Goal: Task Accomplishment & Management: Manage account settings

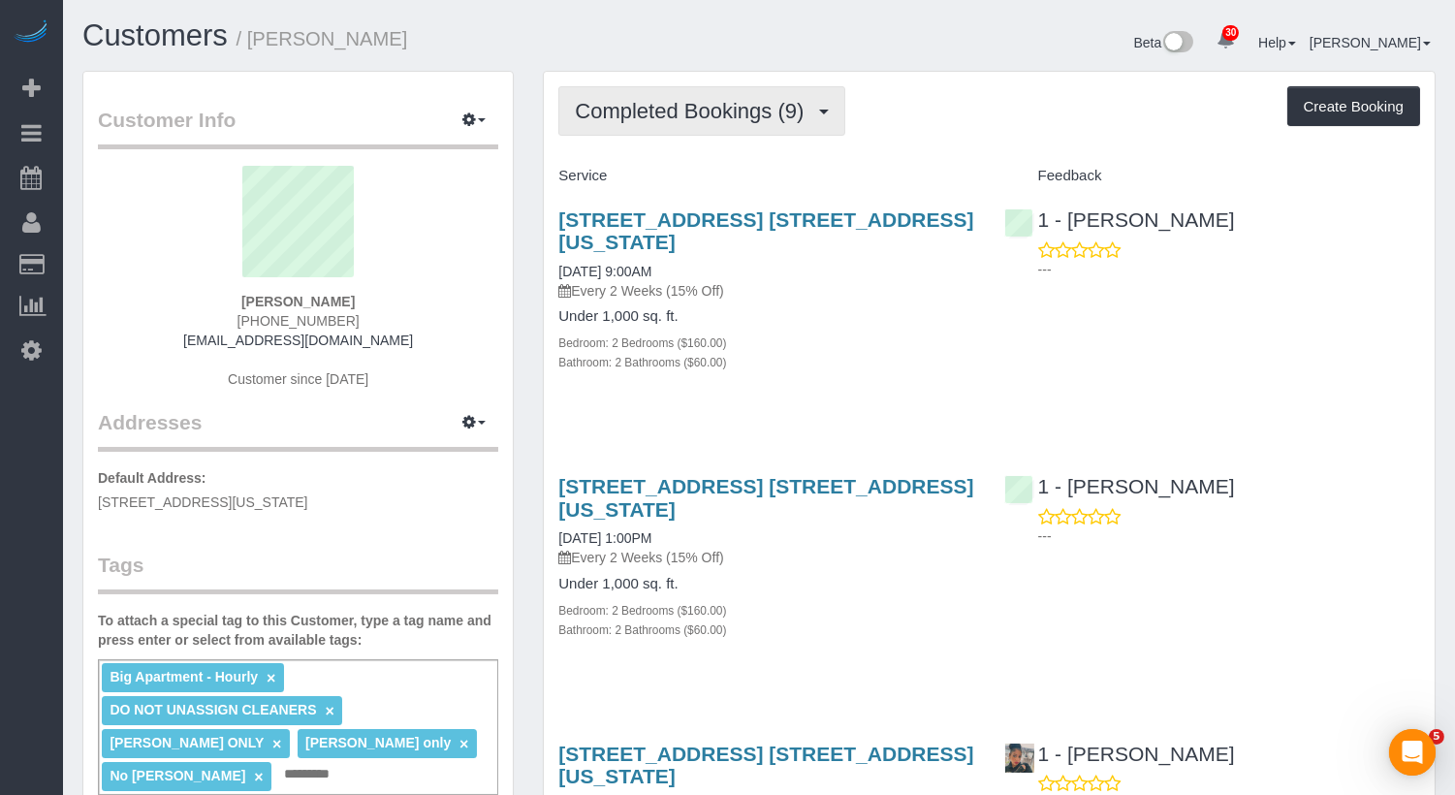
click at [694, 104] on span "Completed Bookings (9)" at bounding box center [694, 111] width 239 height 24
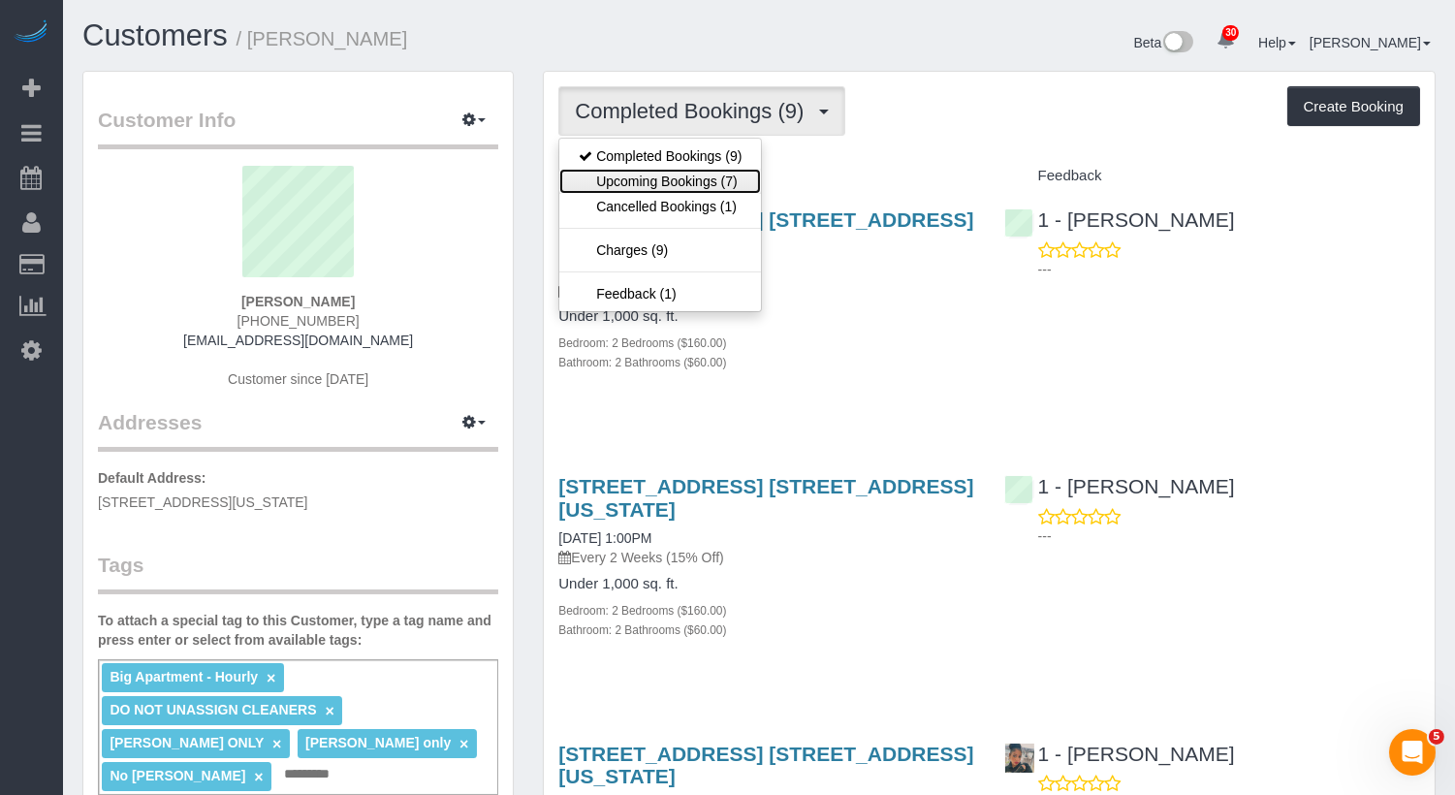
click at [695, 179] on link "Upcoming Bookings (7)" at bounding box center [661, 181] width 202 height 25
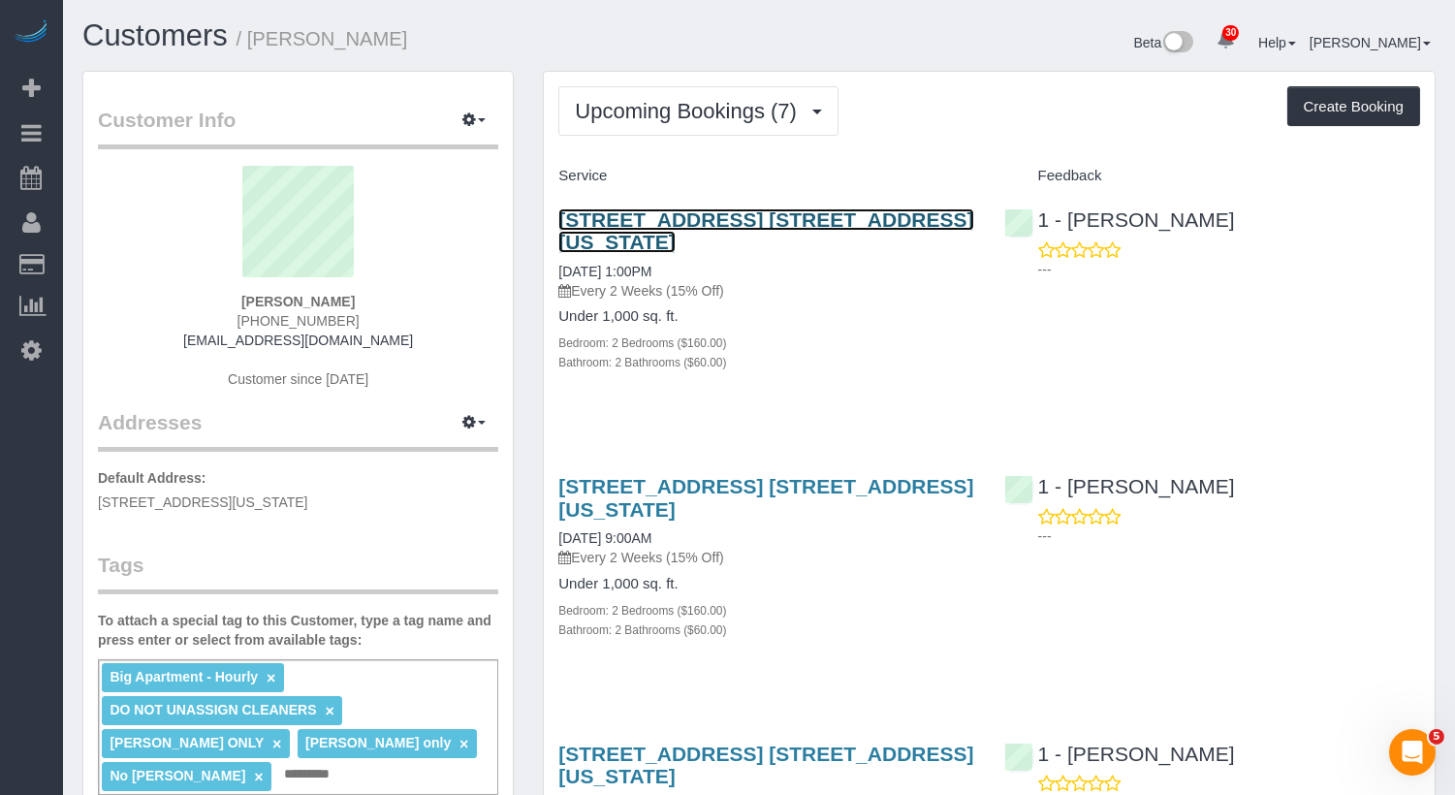
click at [775, 219] on link "215 W 28th Street, Apt. 10a, New York, NY 10001" at bounding box center [766, 230] width 415 height 45
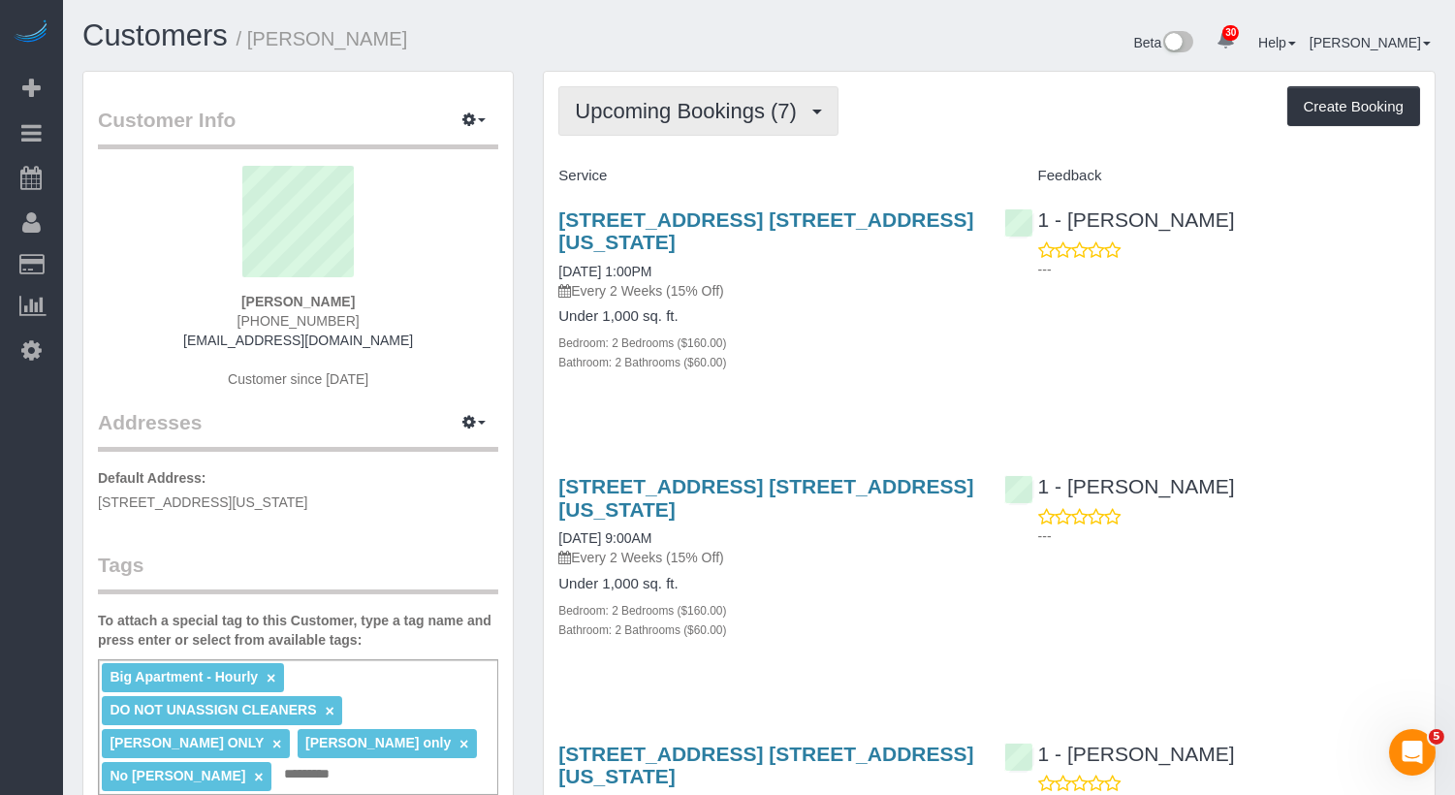
click at [729, 120] on span "Upcoming Bookings (7)" at bounding box center [691, 111] width 232 height 24
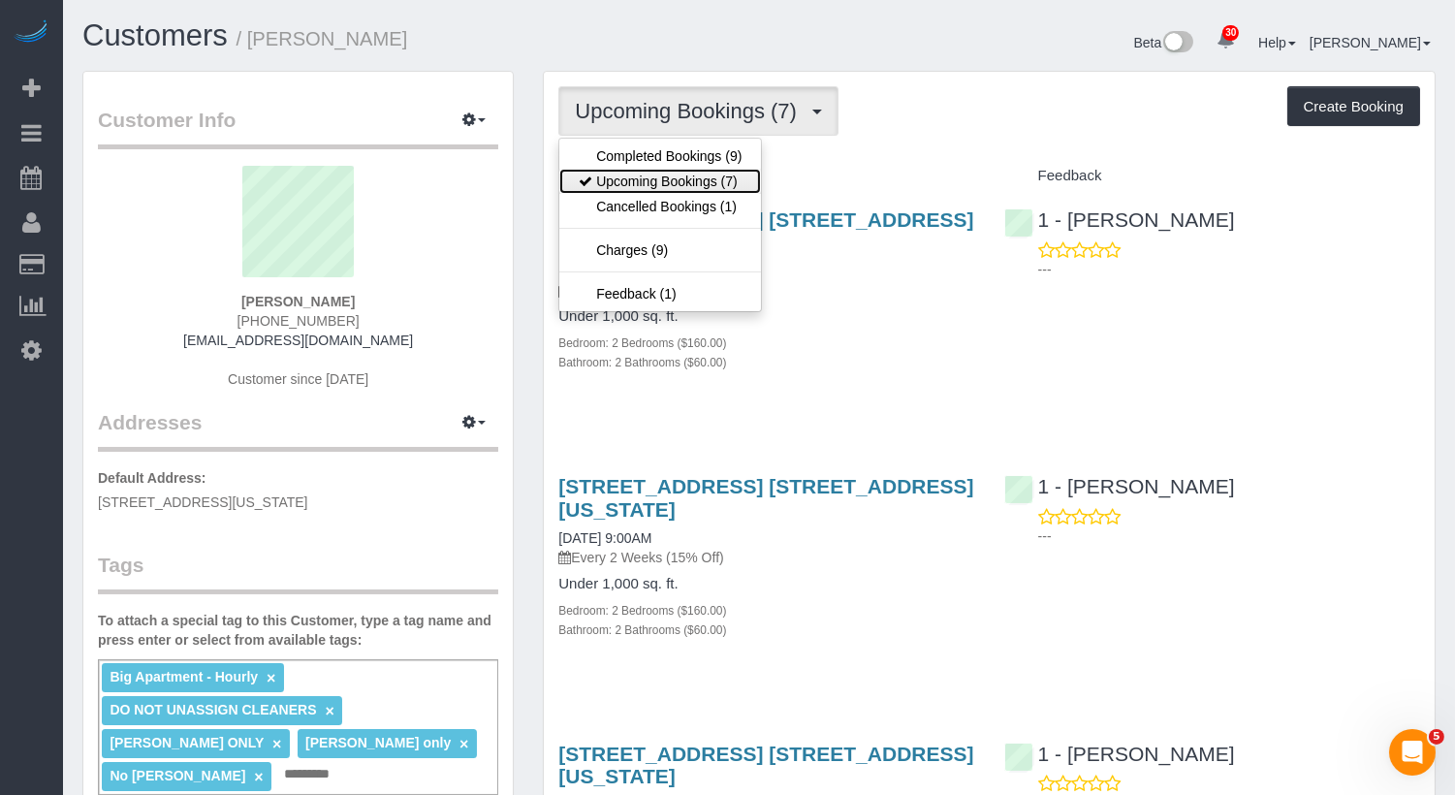
click at [715, 170] on link "Upcoming Bookings (7)" at bounding box center [661, 181] width 202 height 25
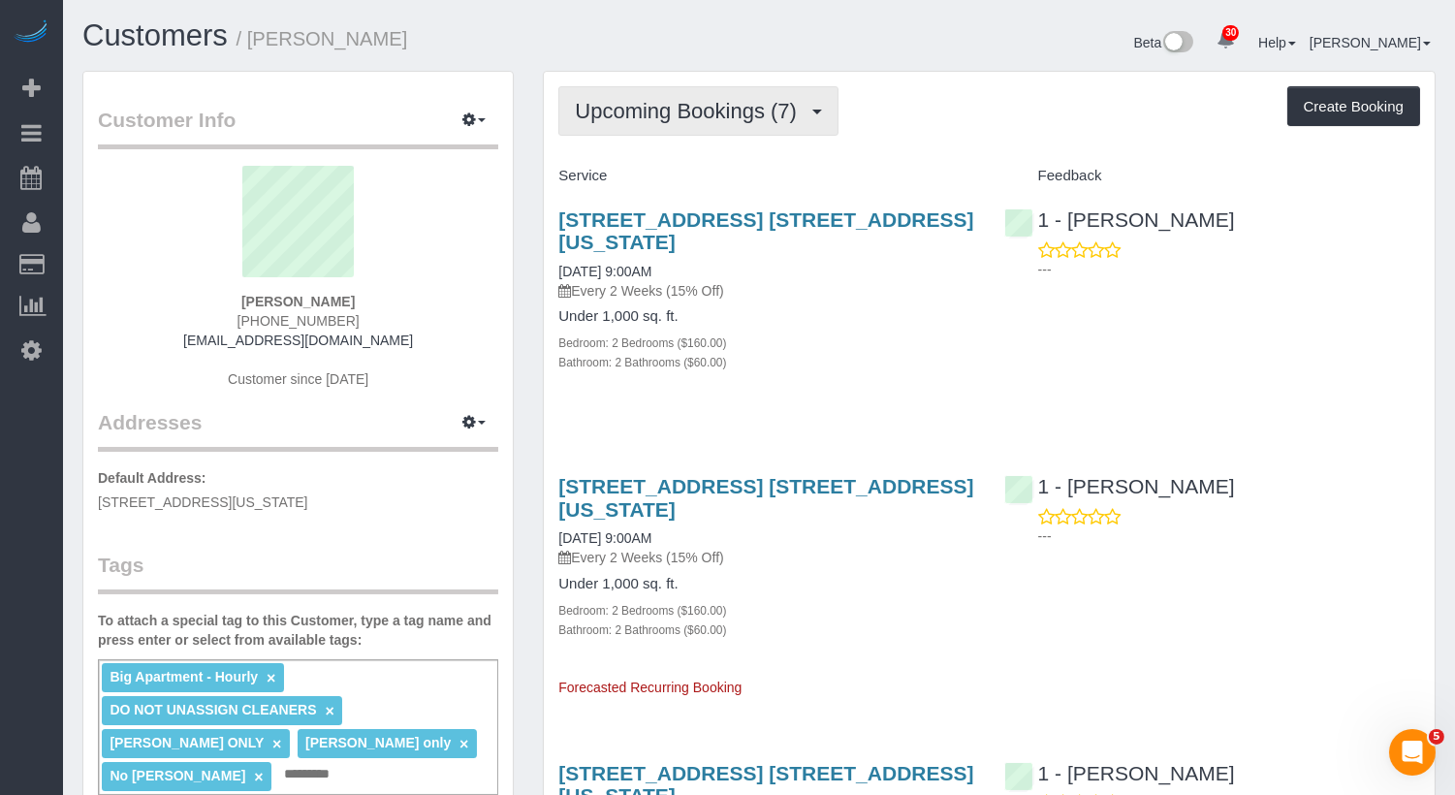
click at [710, 99] on span "Upcoming Bookings (7)" at bounding box center [691, 111] width 232 height 24
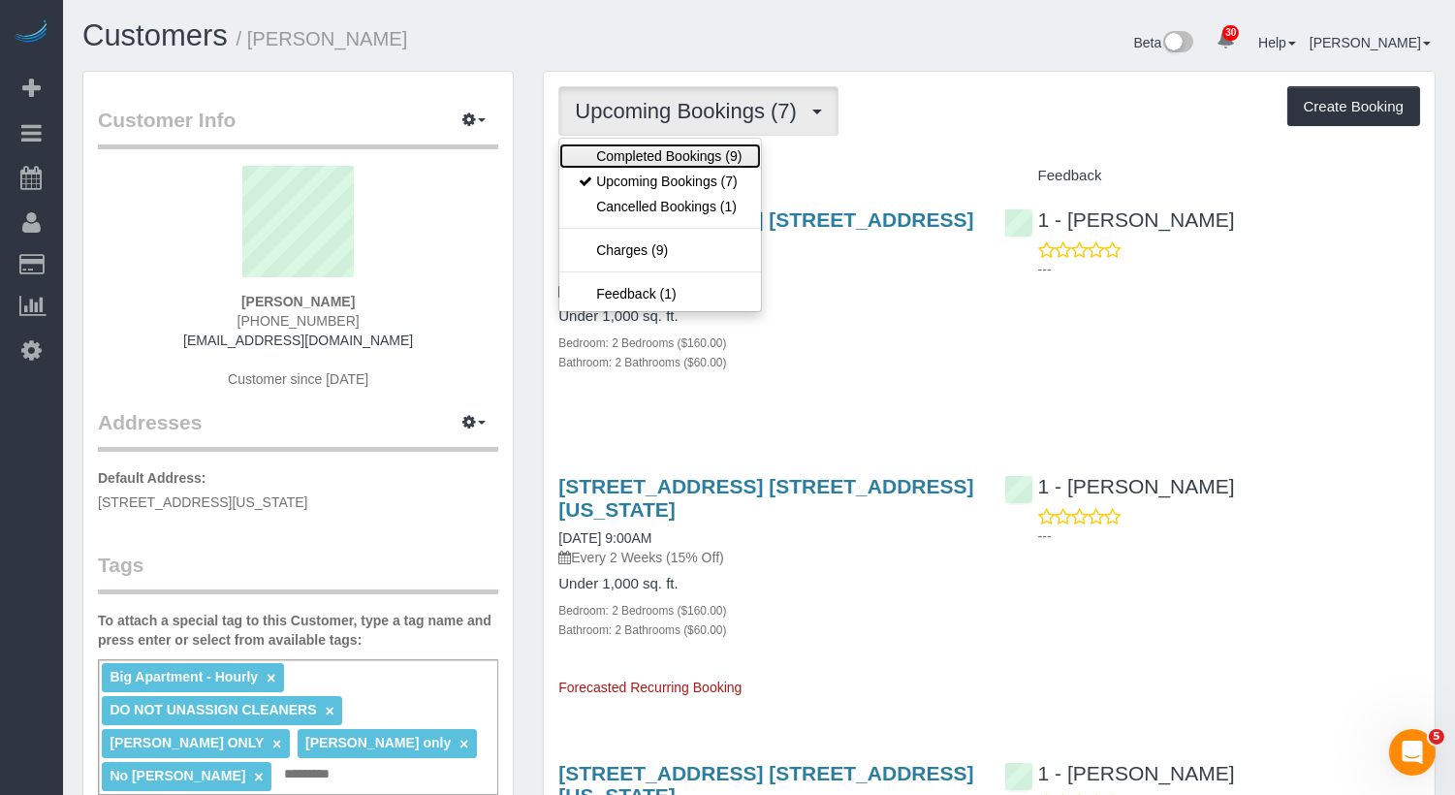
click at [697, 159] on link "Completed Bookings (9)" at bounding box center [661, 156] width 202 height 25
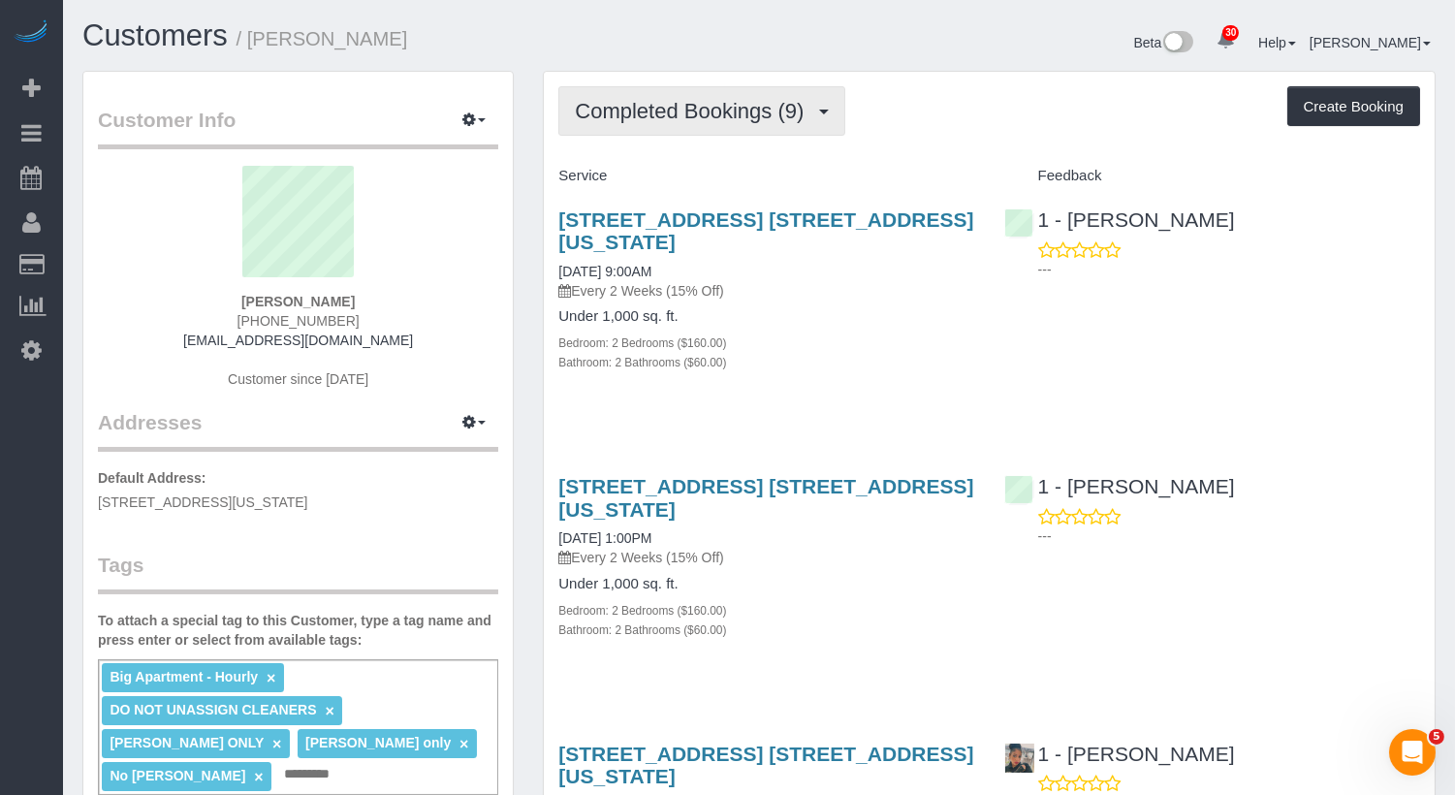
click at [708, 107] on span "Completed Bookings (9)" at bounding box center [694, 111] width 239 height 24
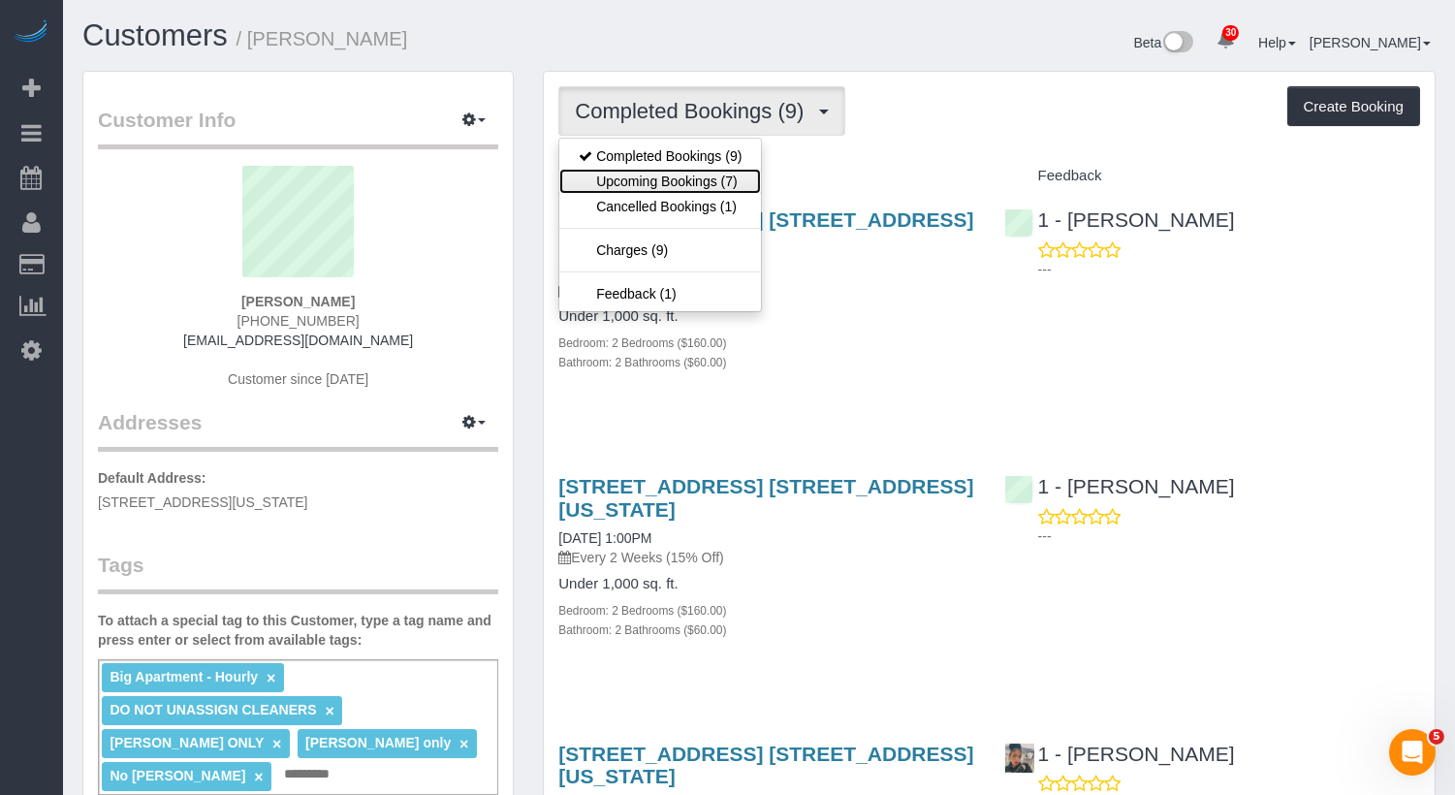
click at [708, 178] on link "Upcoming Bookings (7)" at bounding box center [661, 181] width 202 height 25
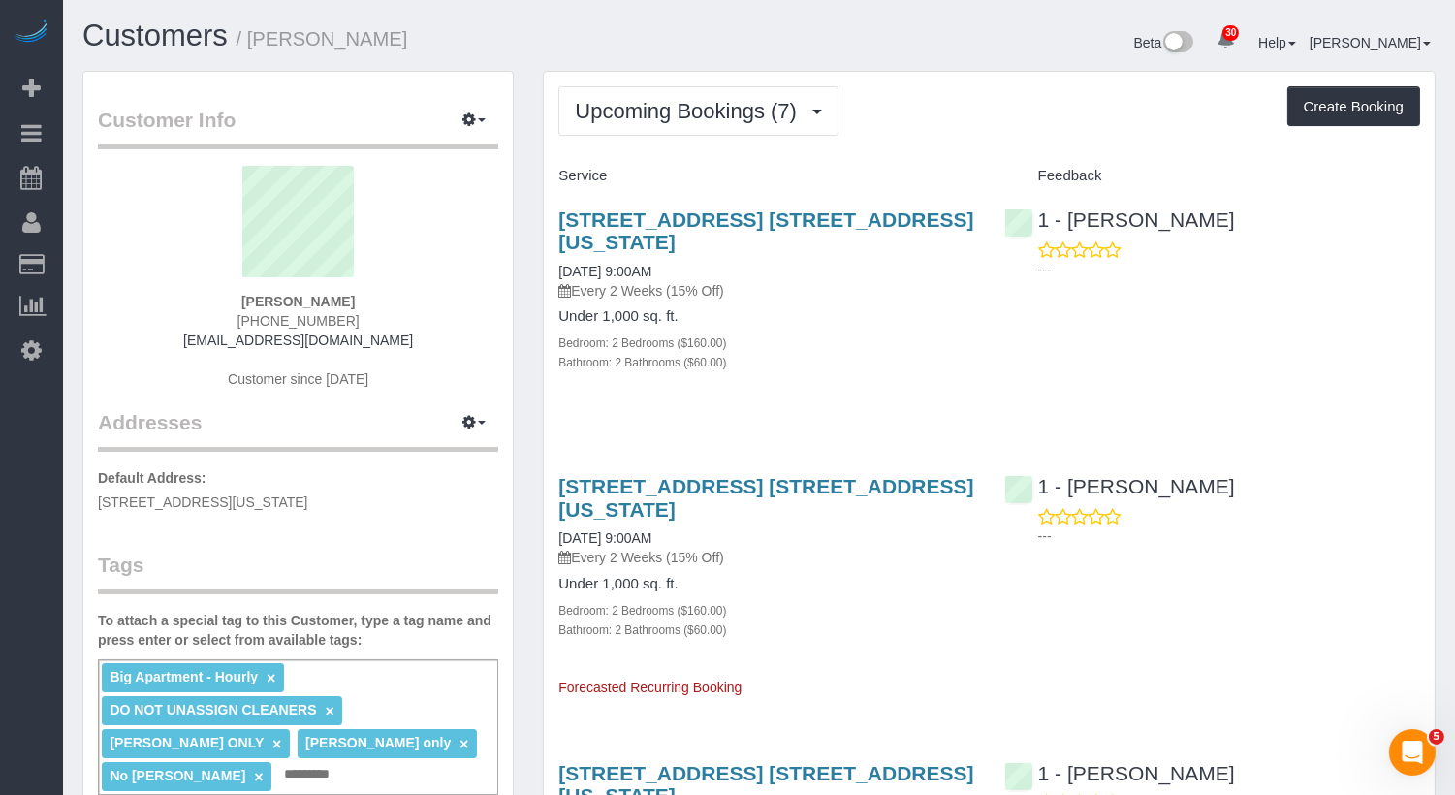
scroll to position [56, 0]
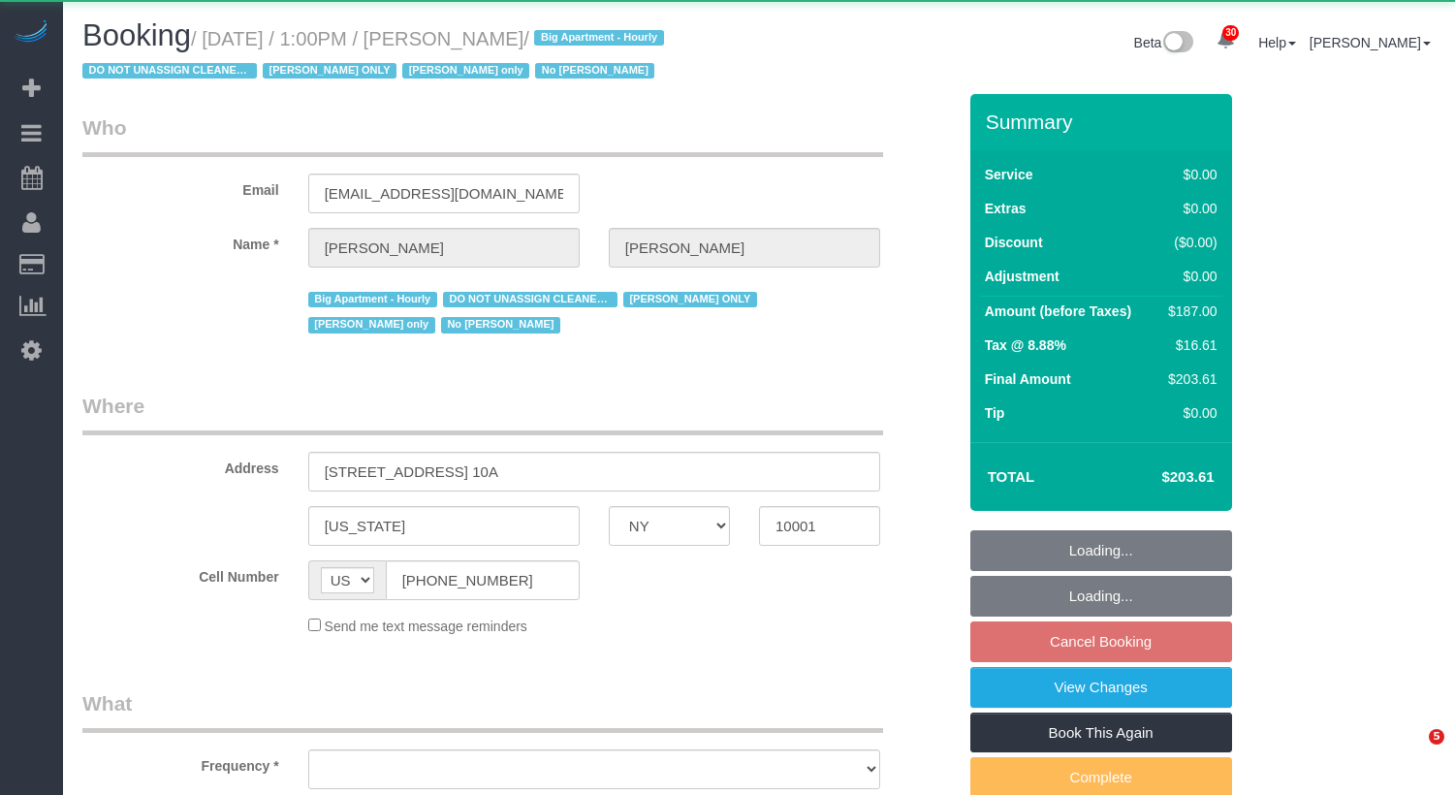
select select "NY"
select select "object:1085"
select select "2"
select select "spot5"
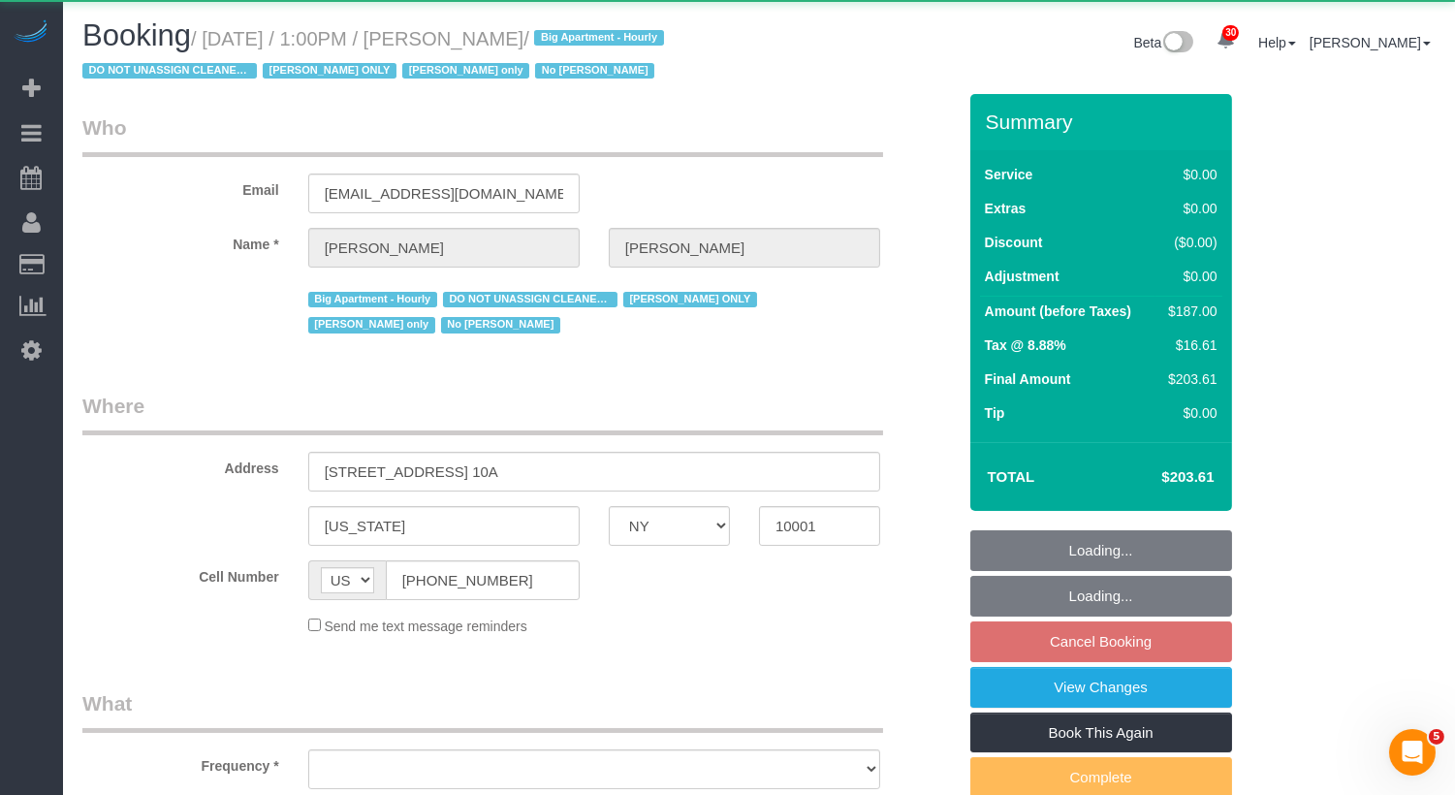
select select "number:89"
select select "number:73"
select select "number:15"
select select "number:5"
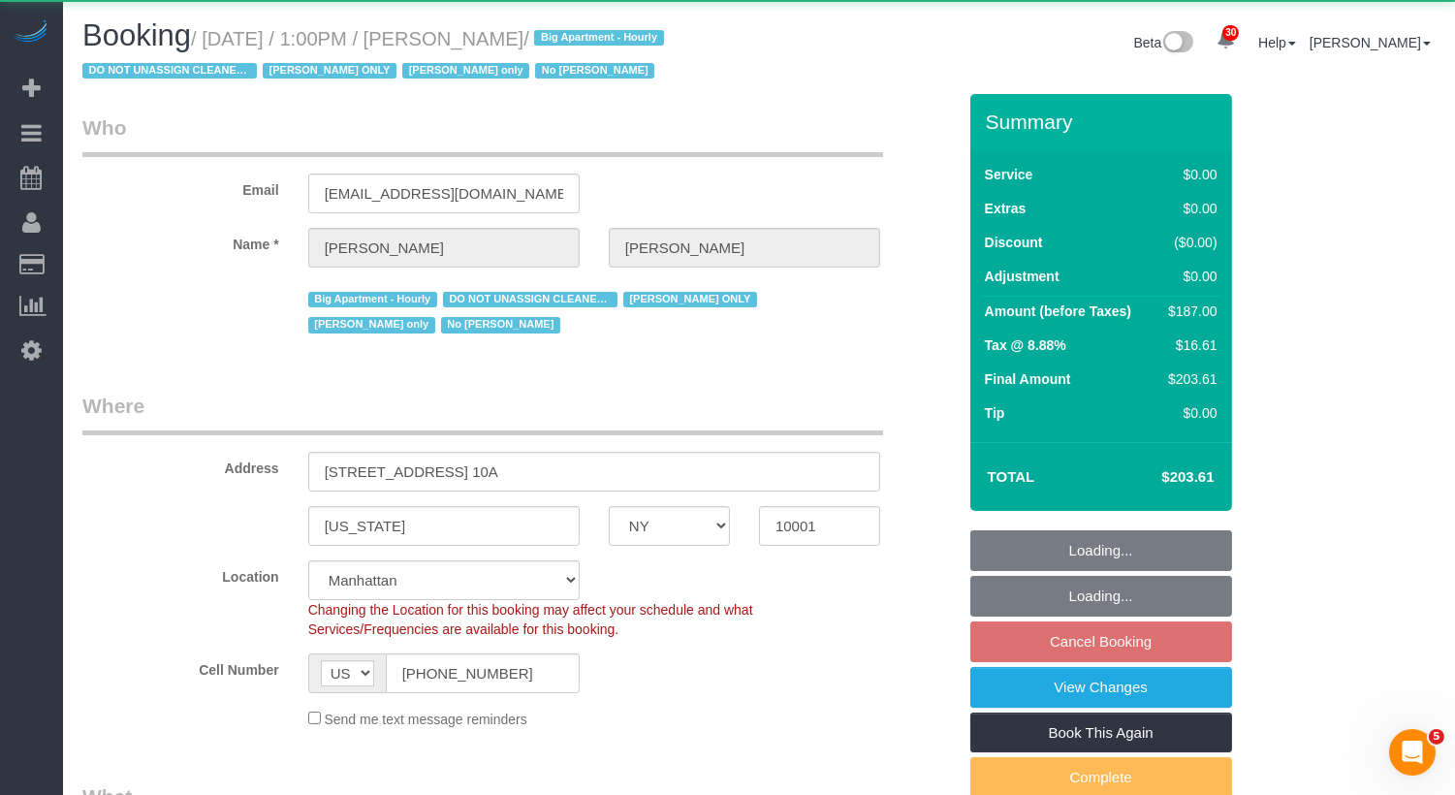
select select "string:stripe-pm_1RRmor4VGloSiKo75q03orw4"
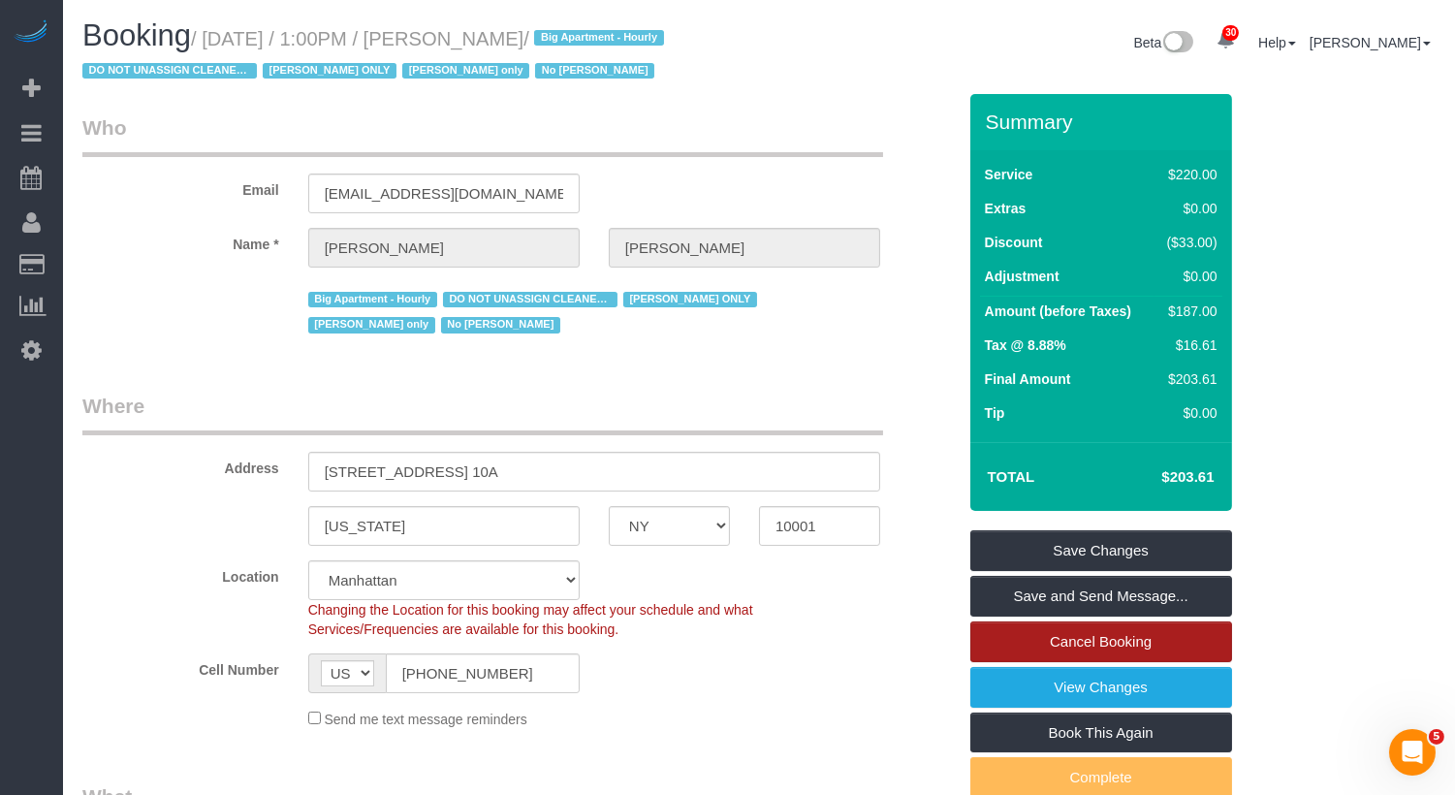
click at [1130, 662] on link "Cancel Booking" at bounding box center [1102, 642] width 262 height 41
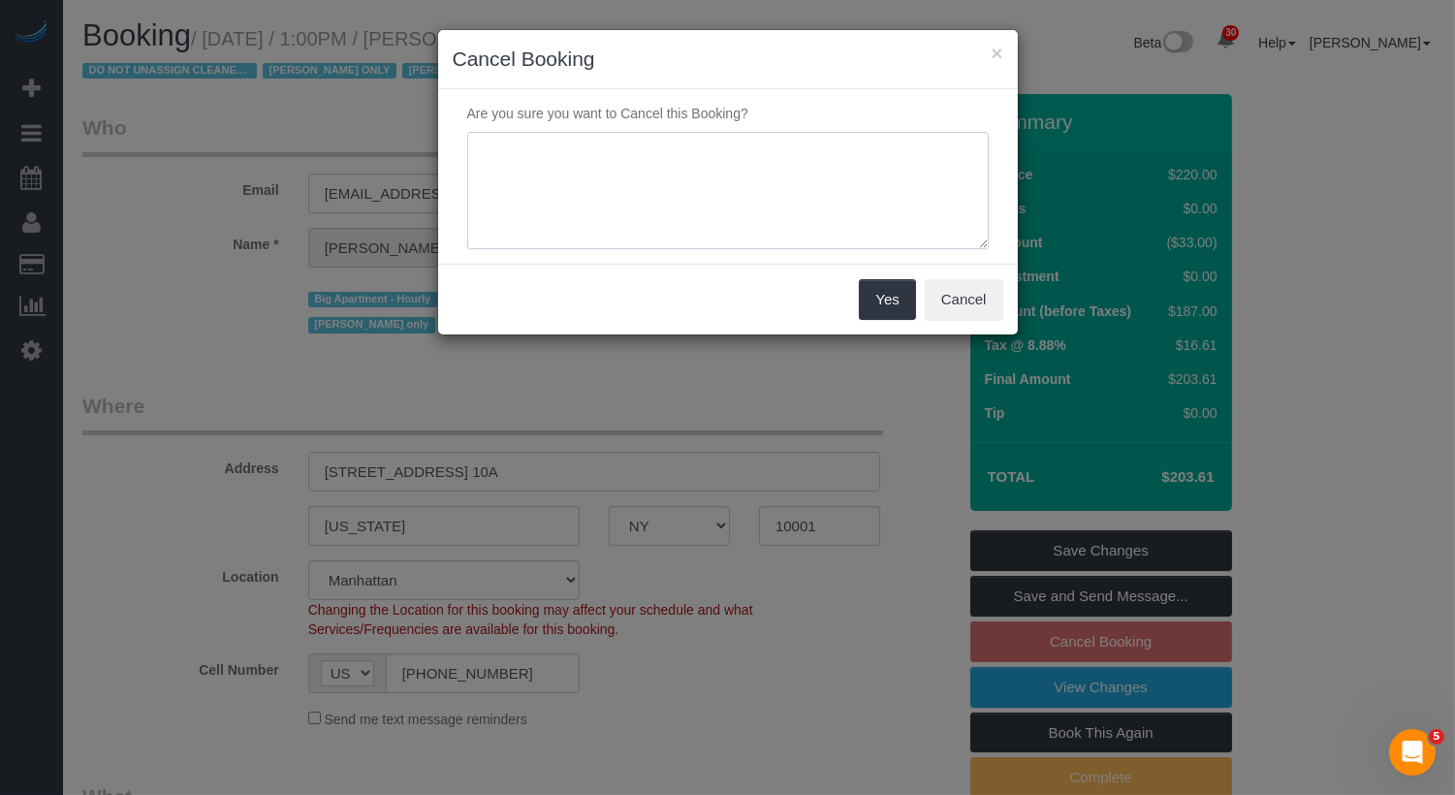
click at [750, 237] on textarea at bounding box center [728, 191] width 522 height 118
type textarea "not needed"
click at [899, 306] on button "Yes" at bounding box center [887, 299] width 56 height 41
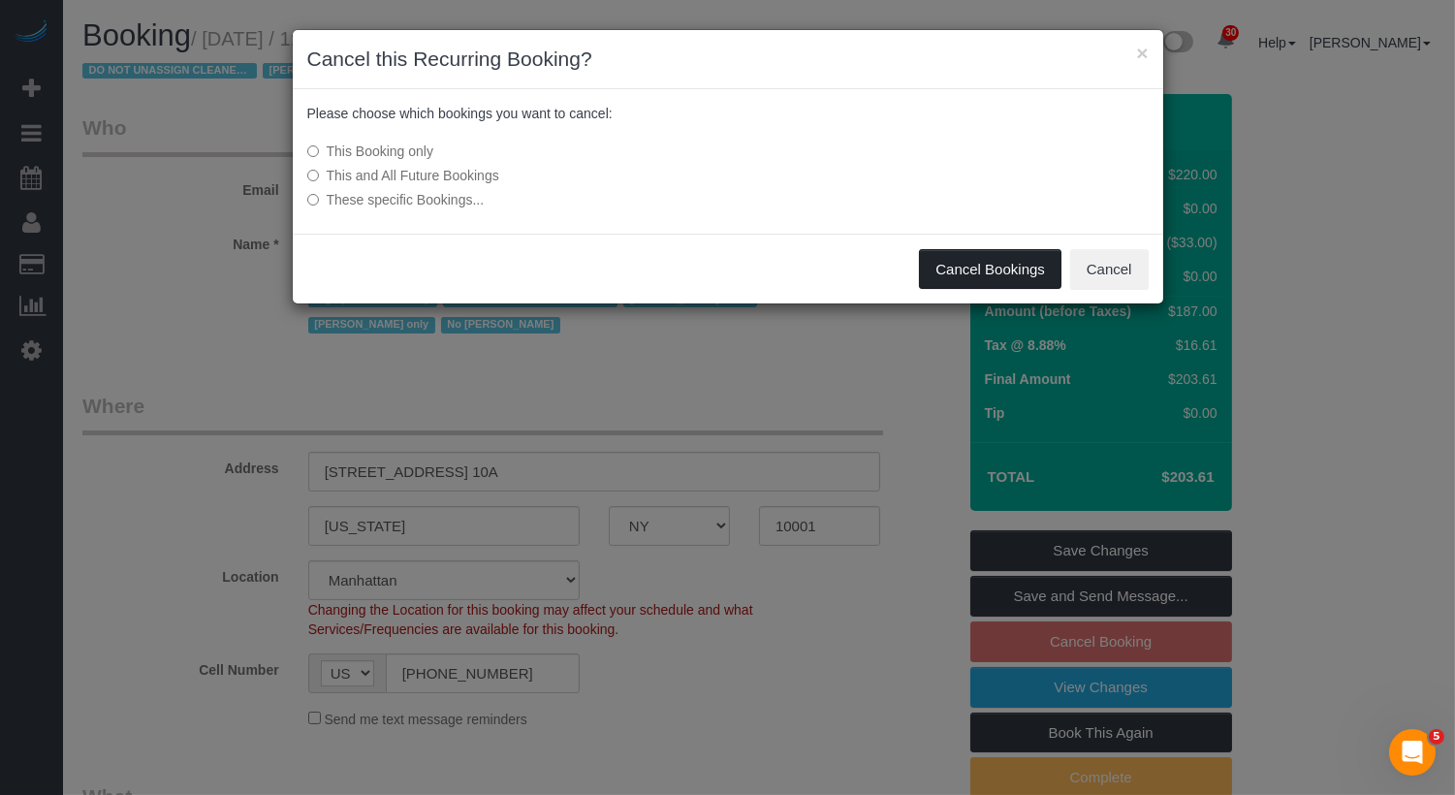
click at [970, 271] on button "Cancel Bookings" at bounding box center [990, 269] width 143 height 41
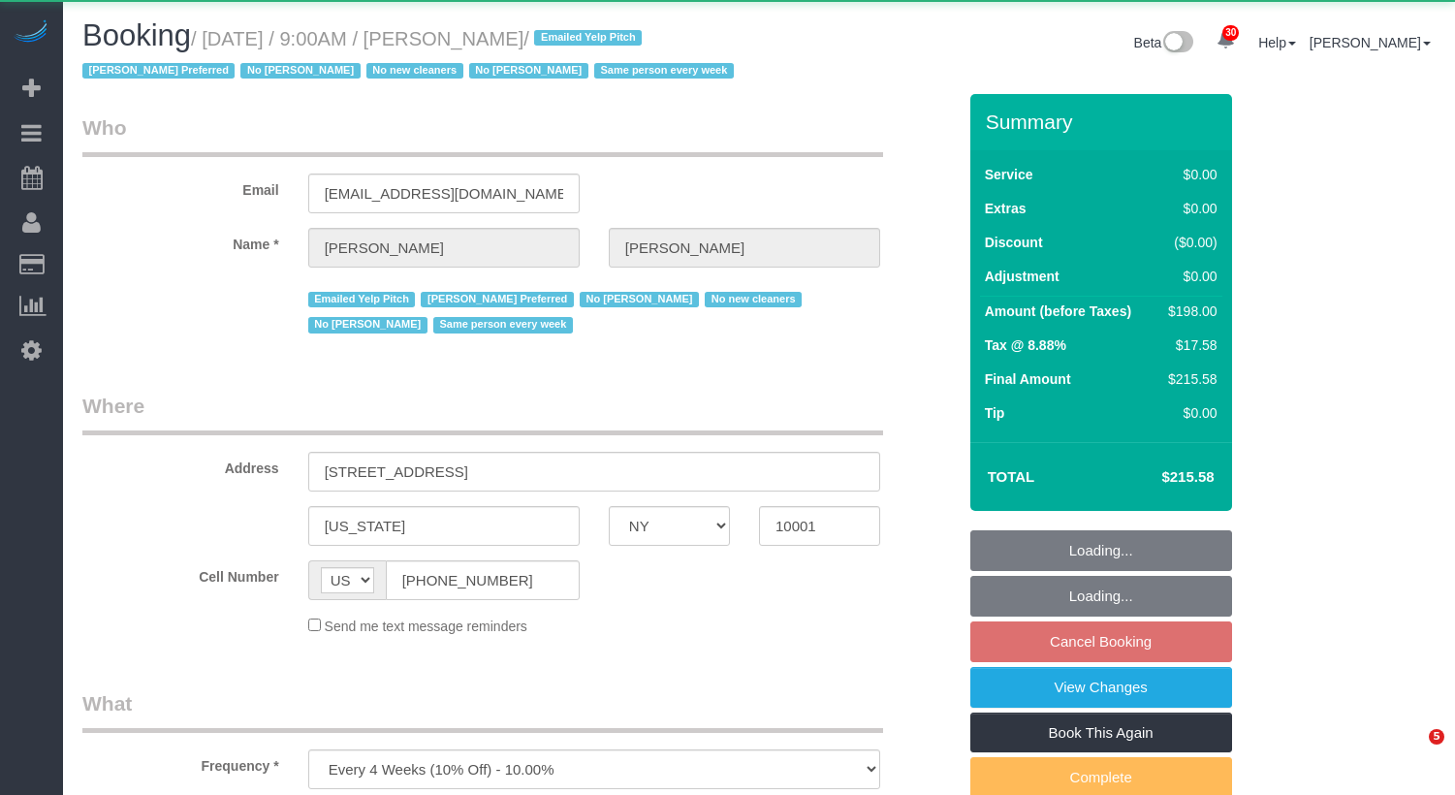
select select "NY"
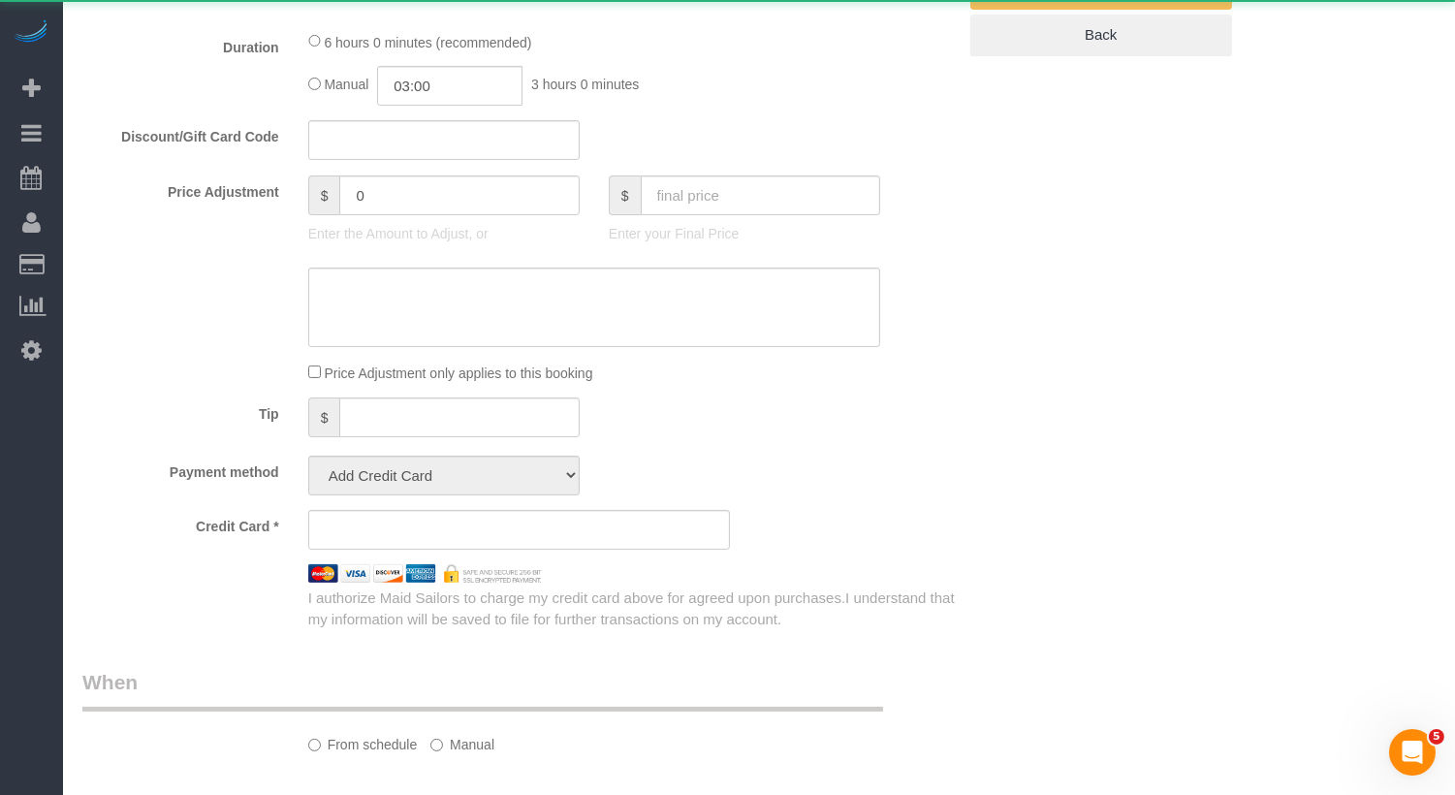
select select "2"
select select "number:56"
select select "number:77"
select select "number:15"
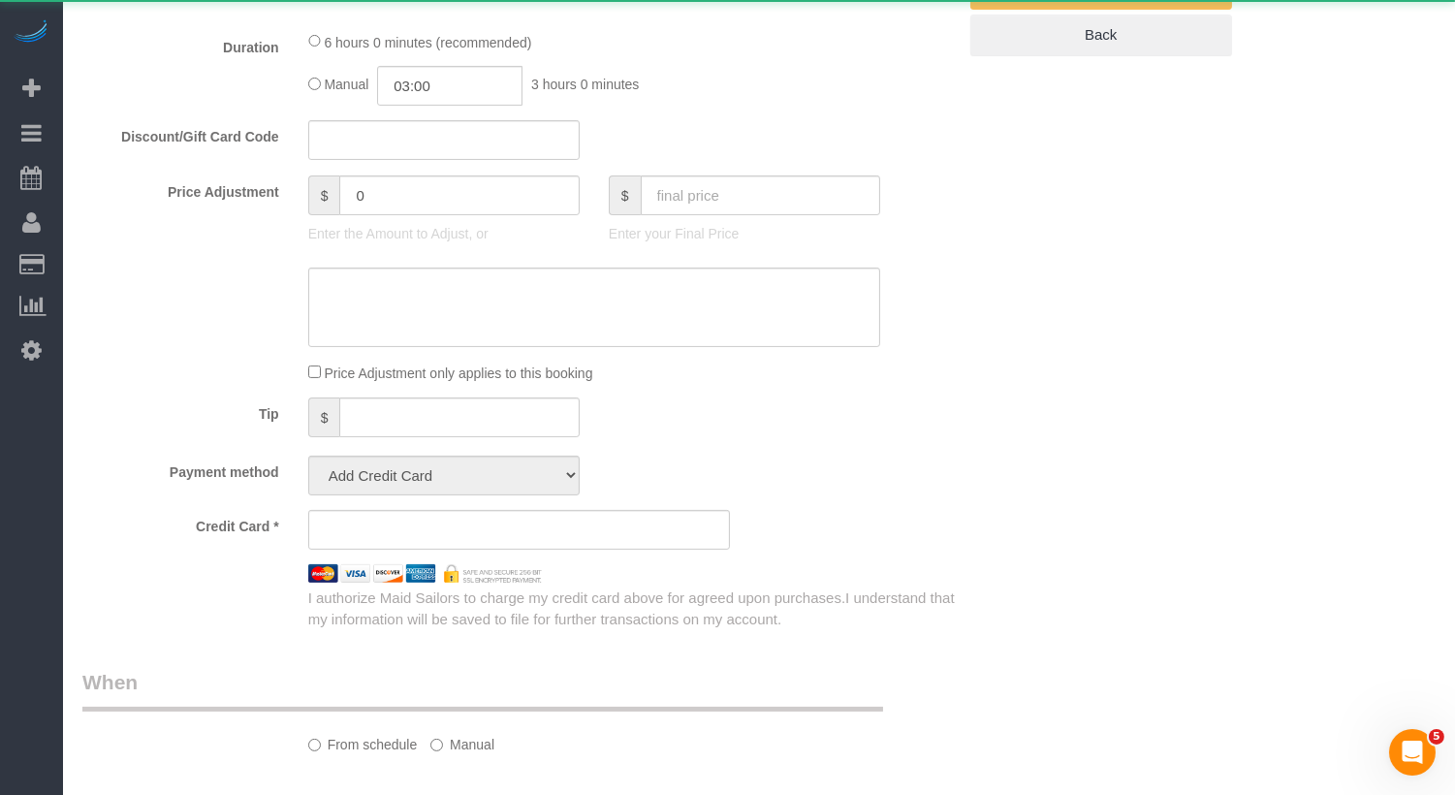
select select "number:6"
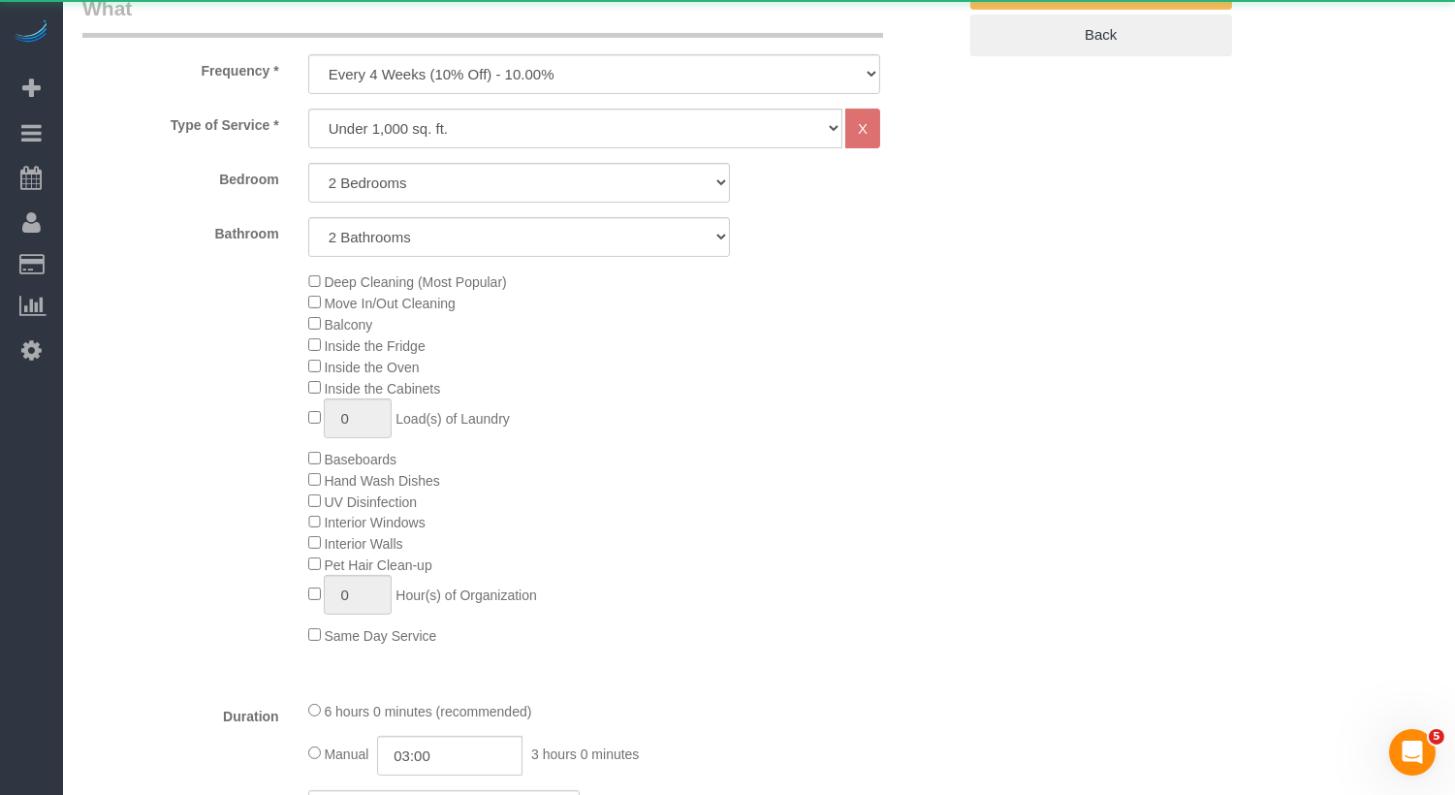
select select "object:2319"
select select "string:stripe-pm_1MsXg74VGloSiKo7JhQQlPll"
select select "spot1"
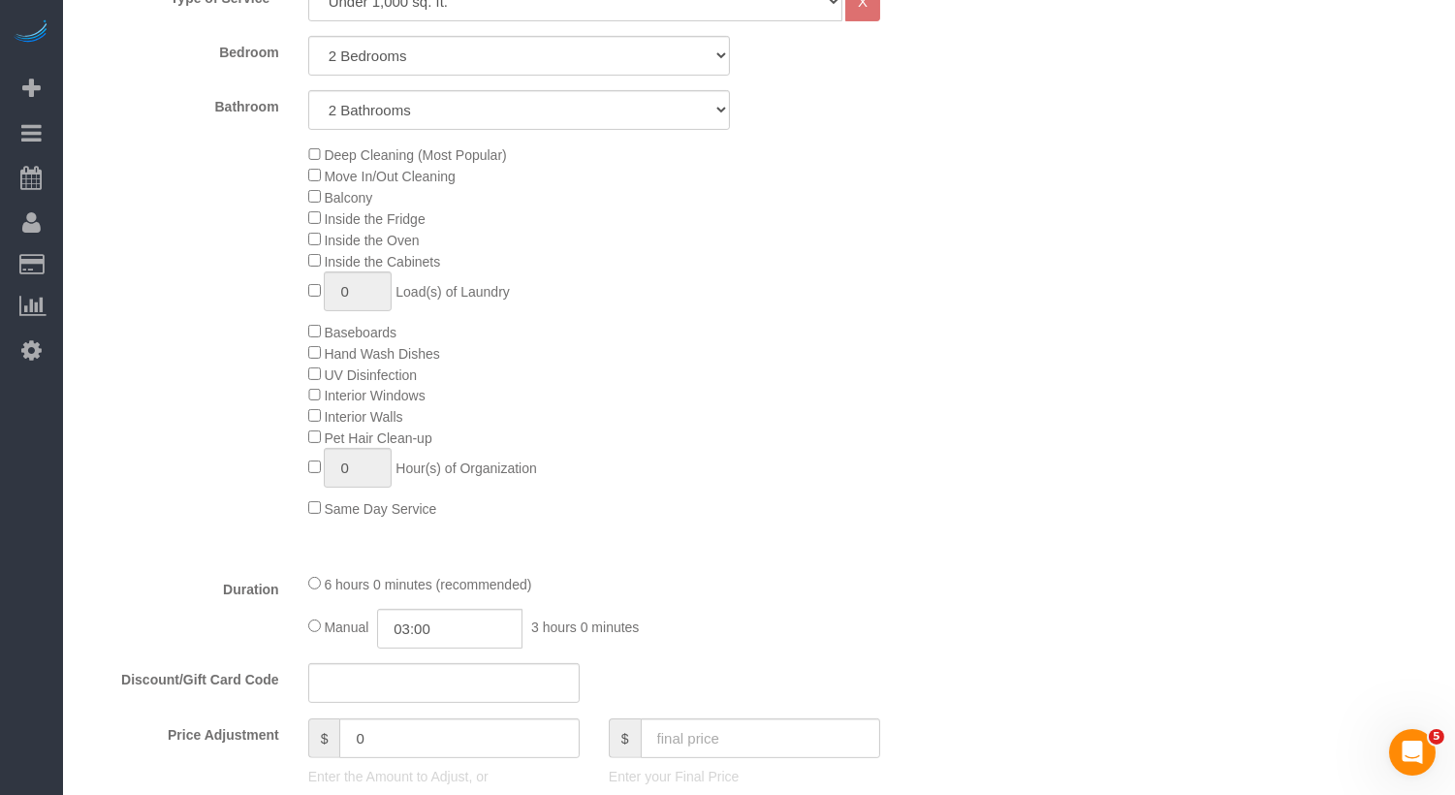
scroll to position [916, 0]
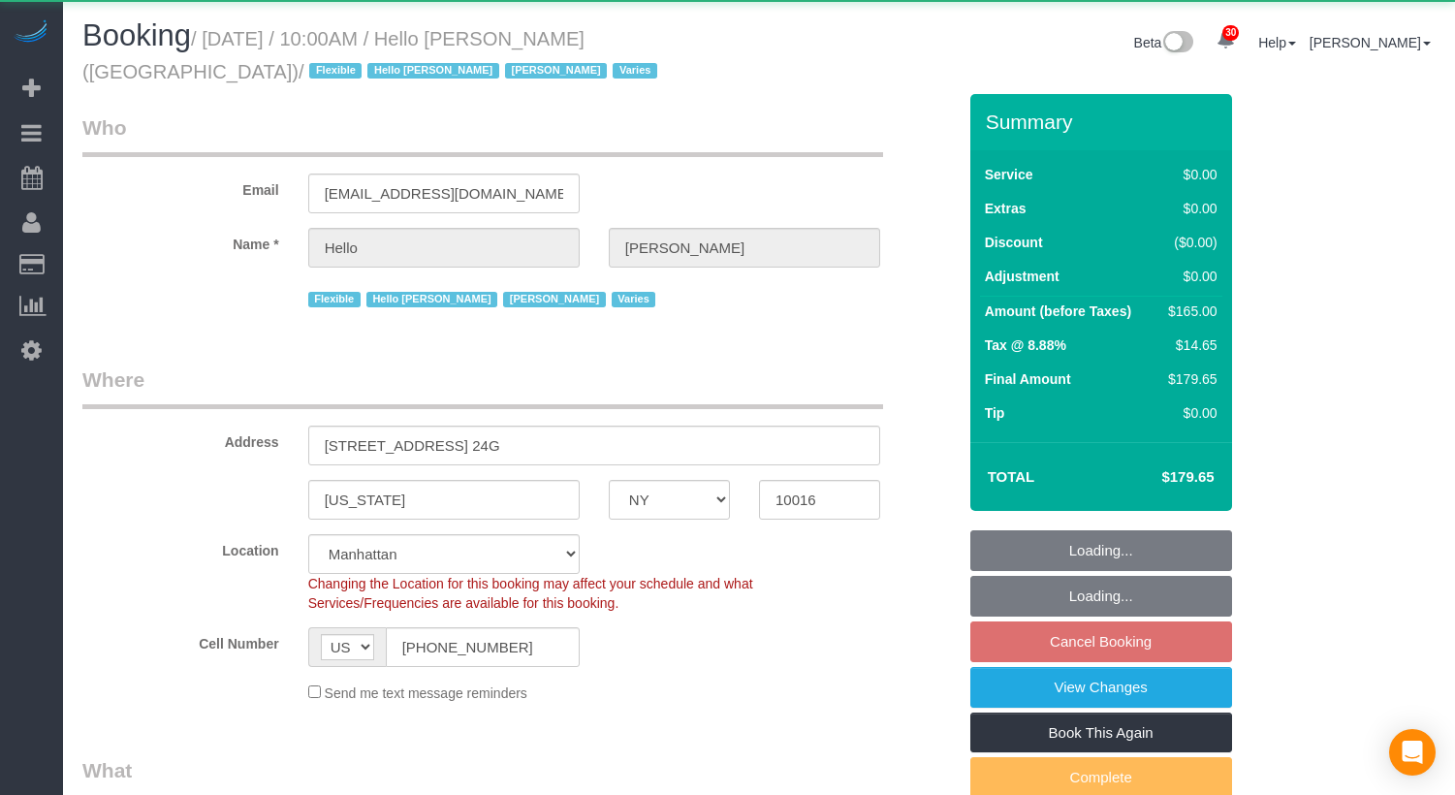
select select "NY"
select select "object:910"
select select "4"
select select "spot3"
select select "number:89"
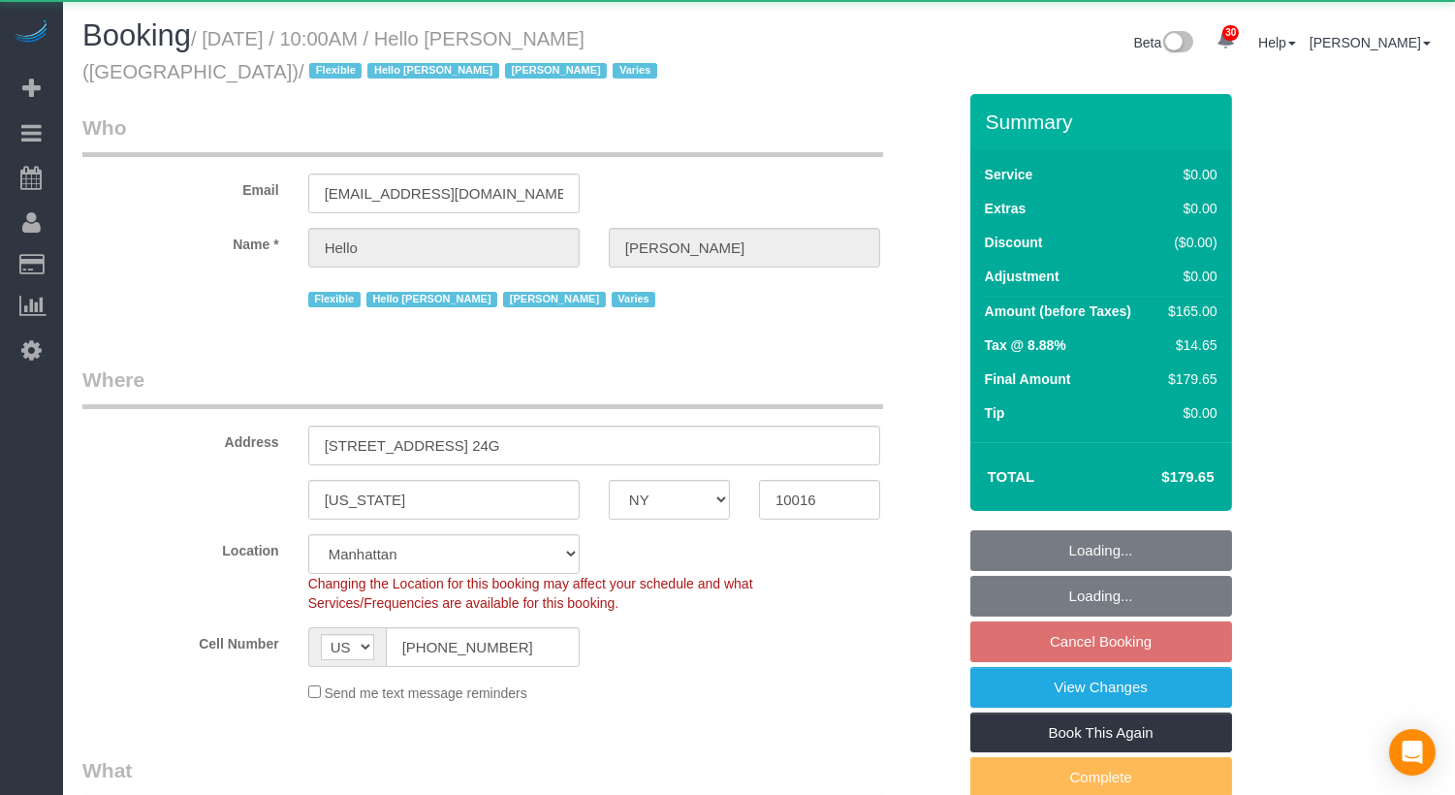
select select "number:90"
select select "number:15"
select select "number:6"
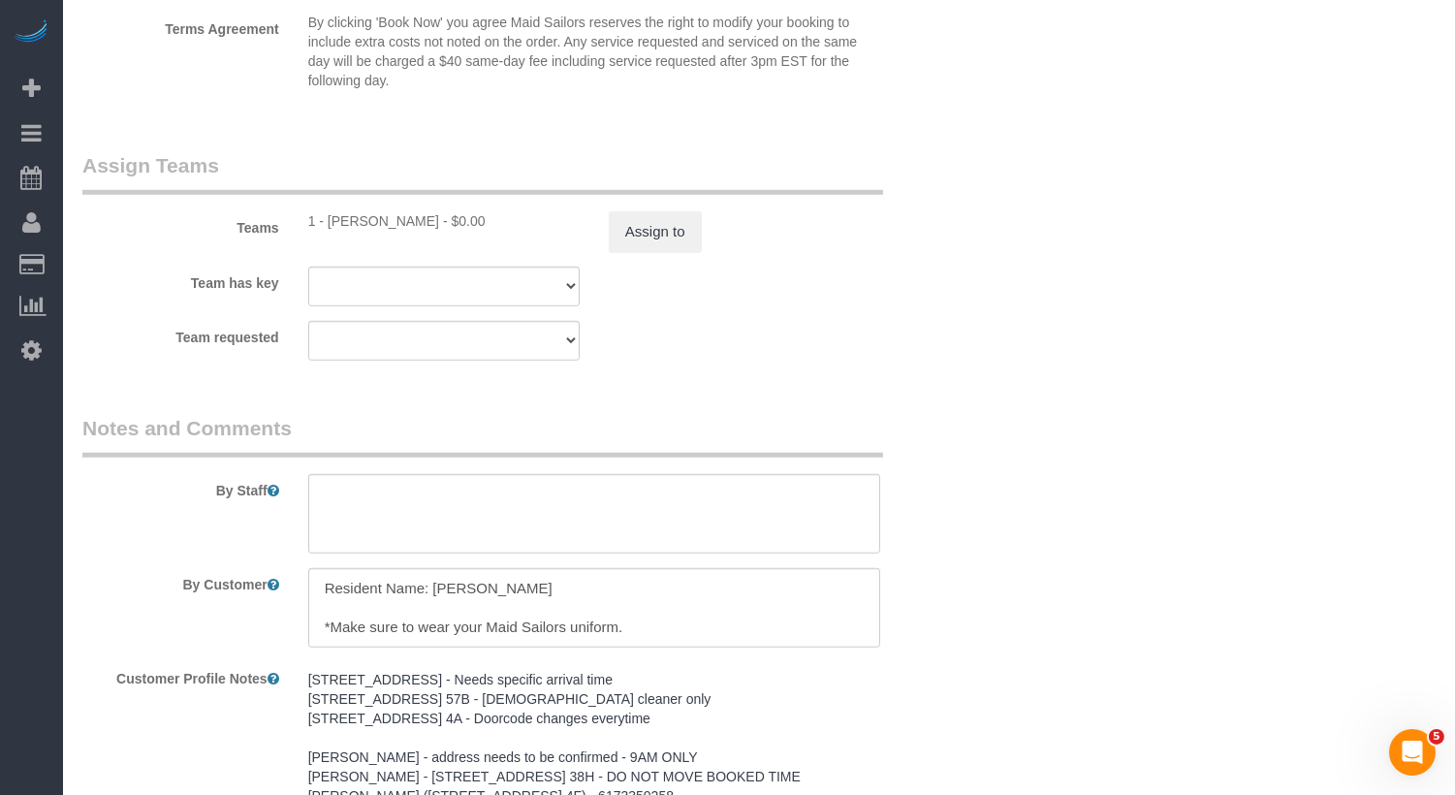
scroll to position [2431, 0]
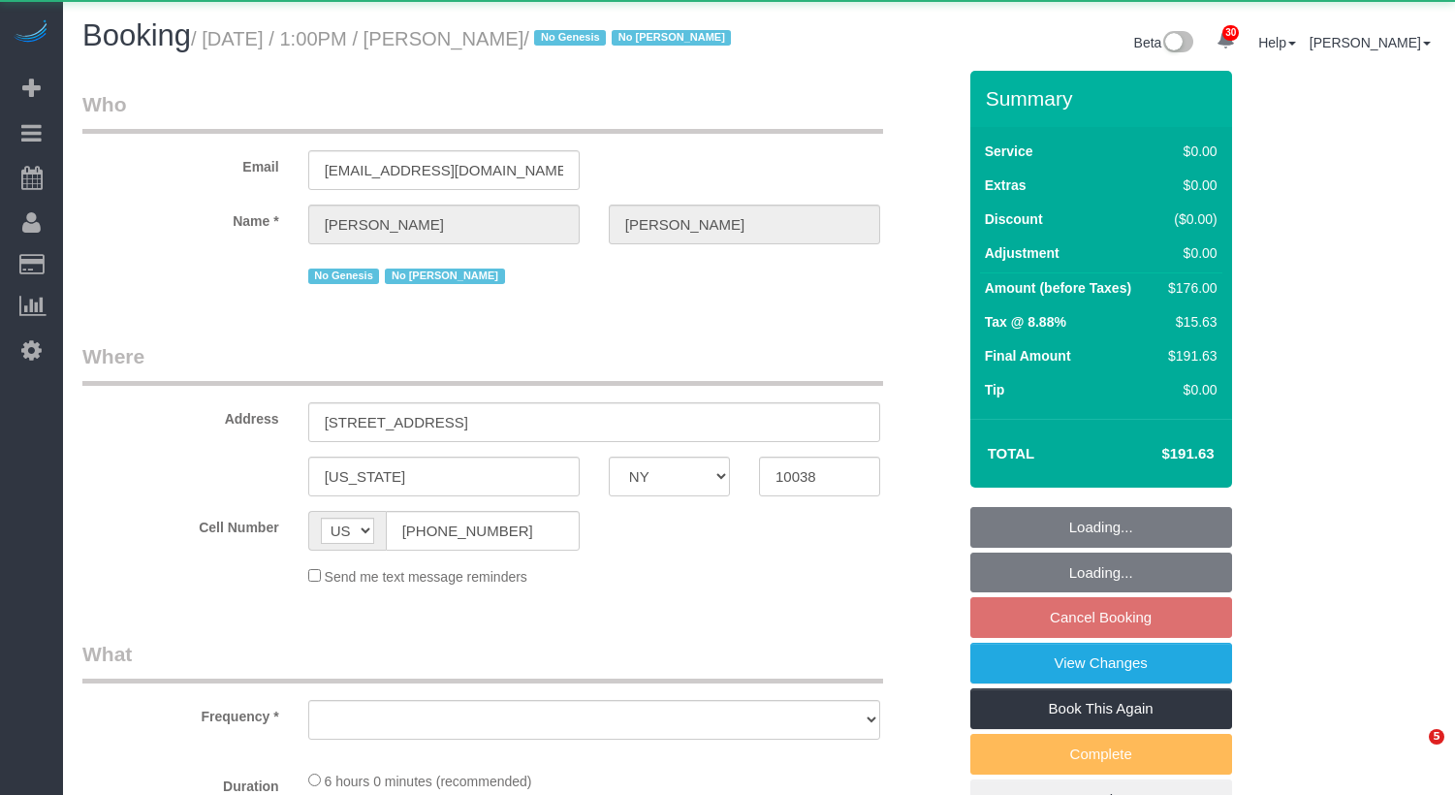
select select "NY"
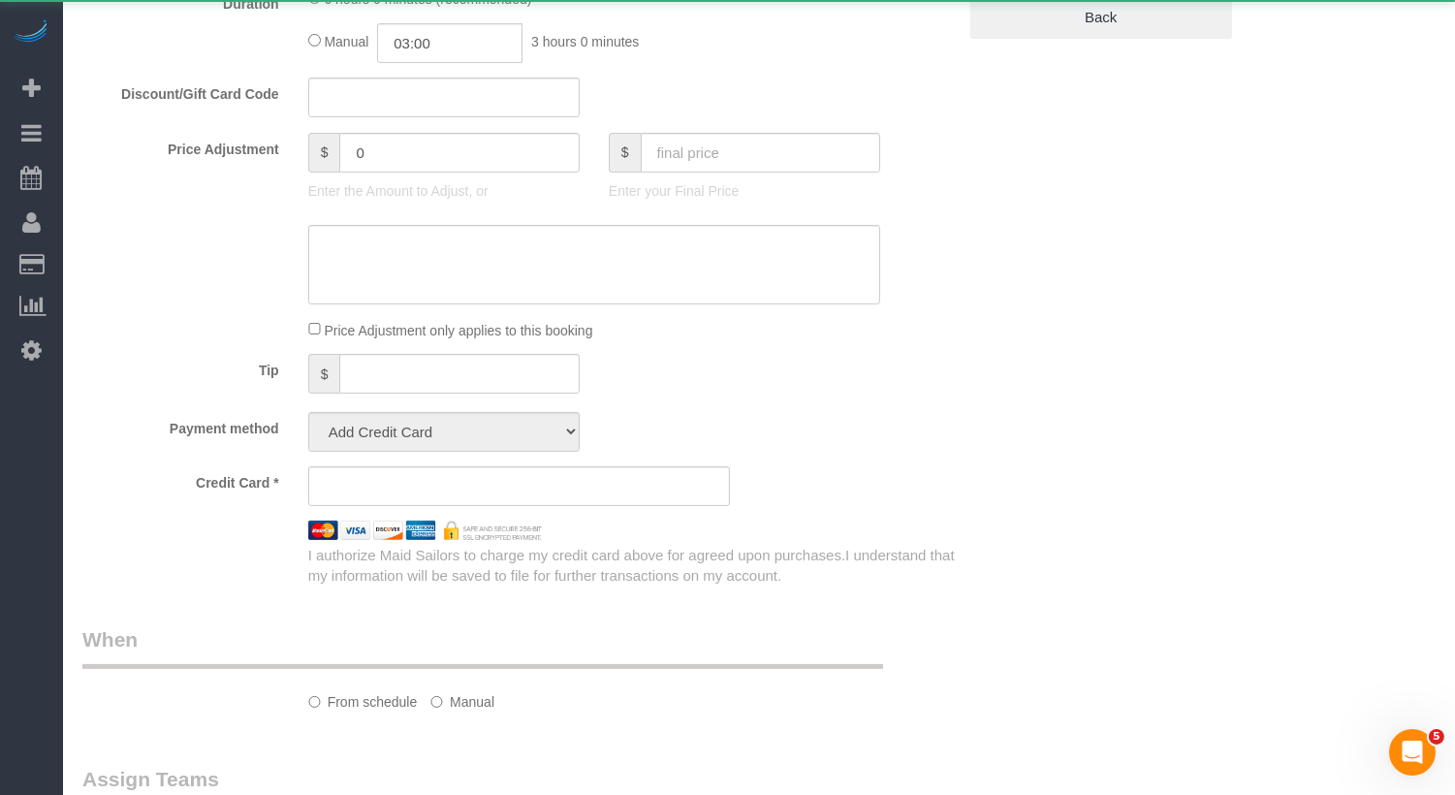
select select "object:1072"
select select "string:stripe-pm_1O5ggA4VGloSiKo7XsdfJGFe"
select select "2"
select select "spot6"
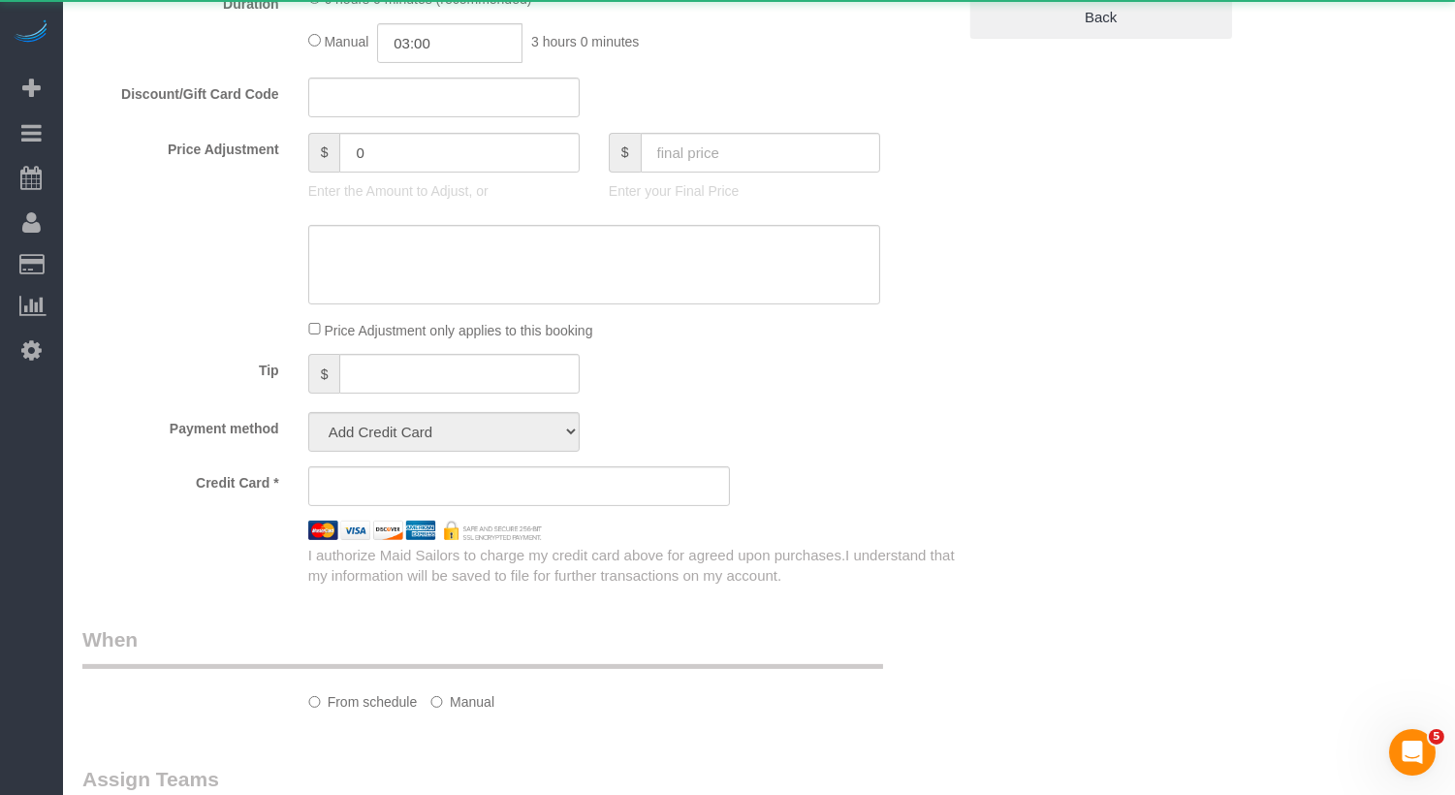
select select "number:89"
select select "number:90"
select select "number:15"
select select "number:6"
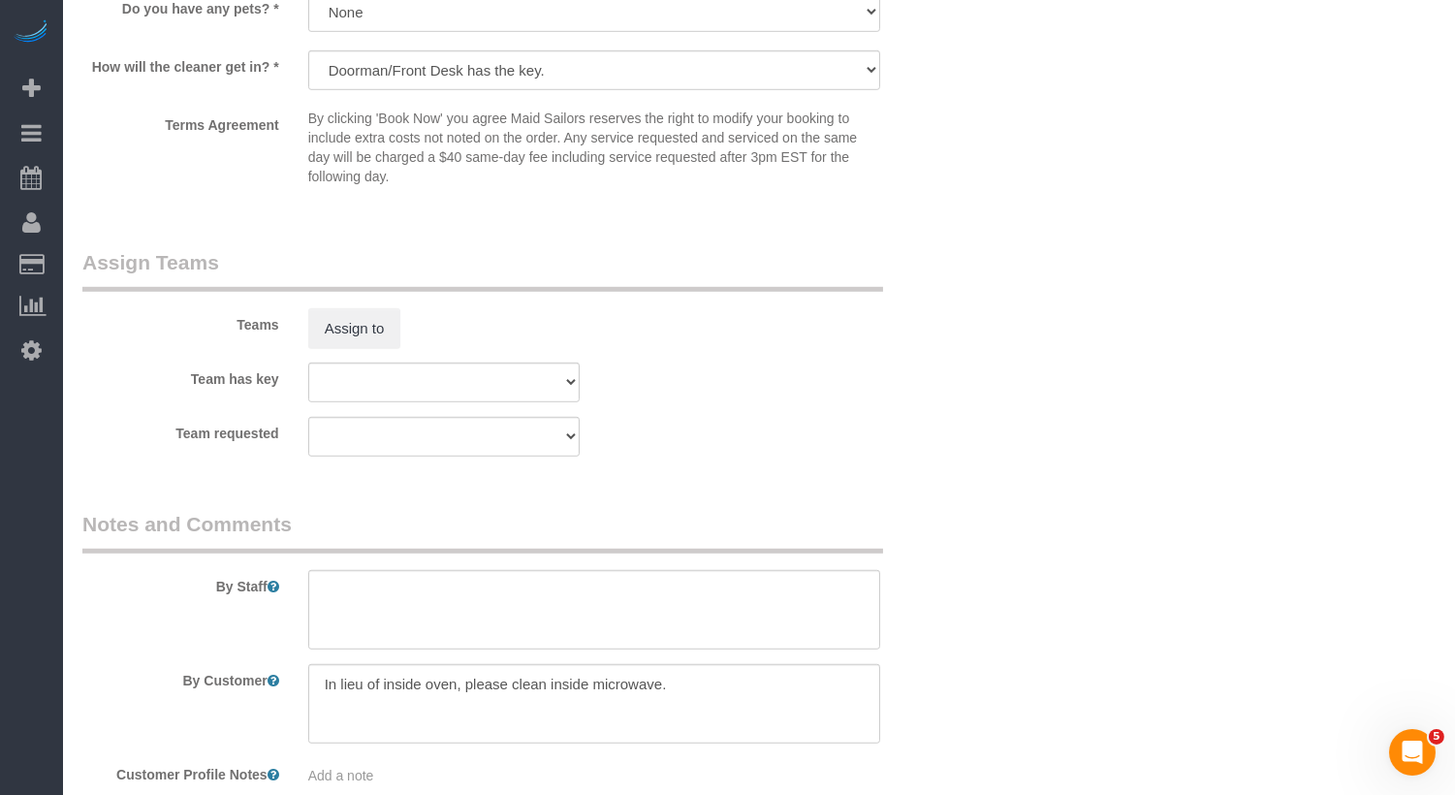
scroll to position [2393, 0]
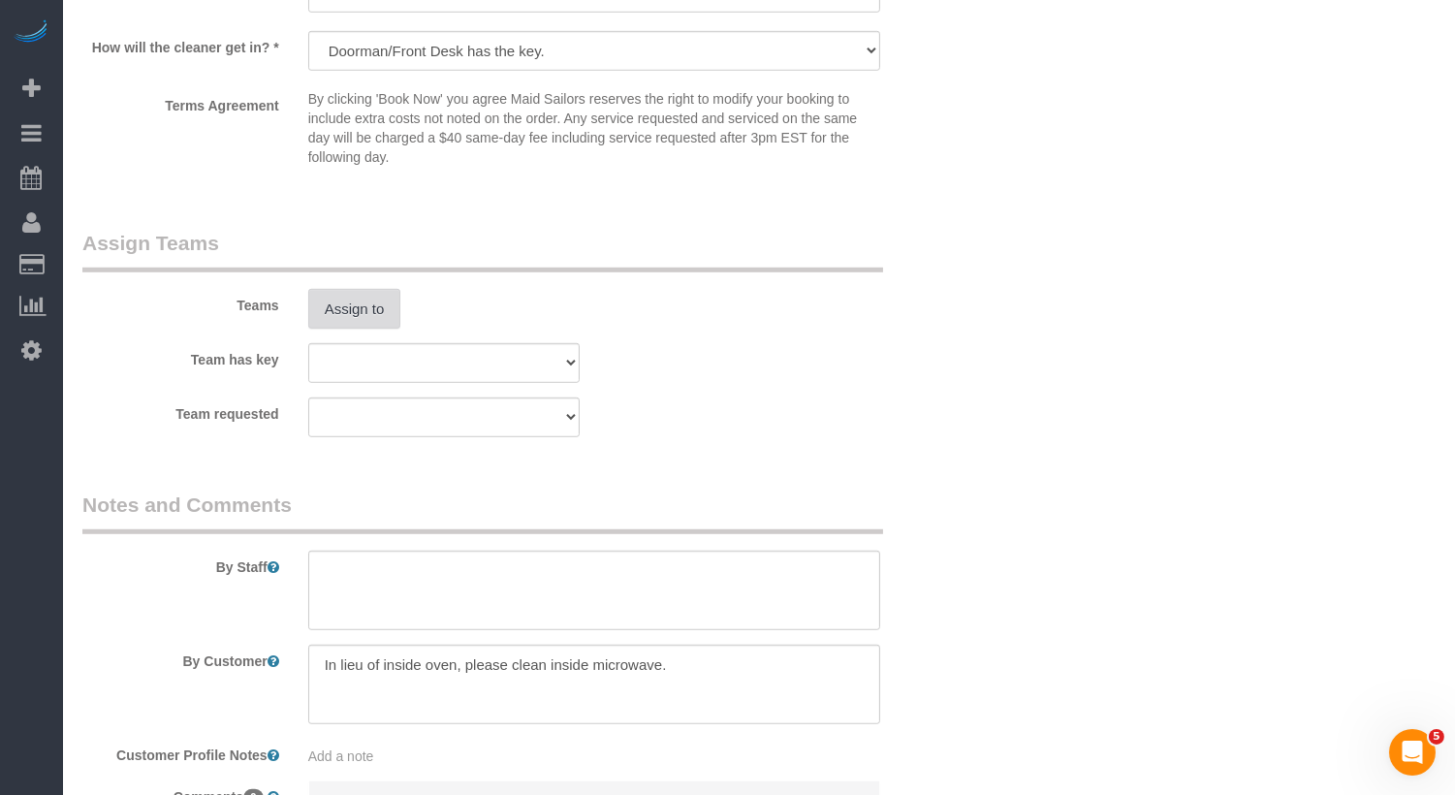
click at [375, 322] on button "Assign to" at bounding box center [354, 309] width 93 height 41
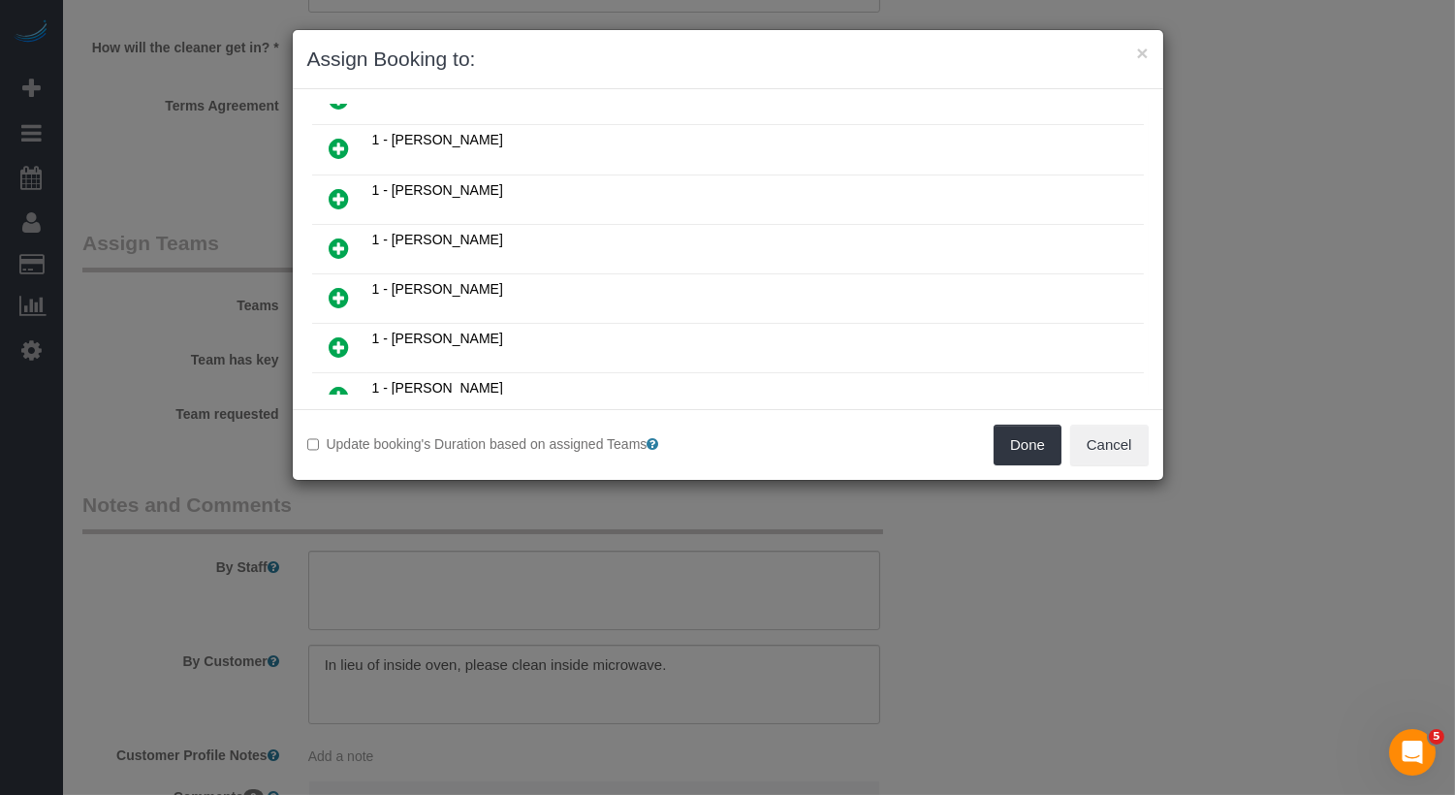
click at [341, 336] on icon at bounding box center [340, 347] width 20 height 23
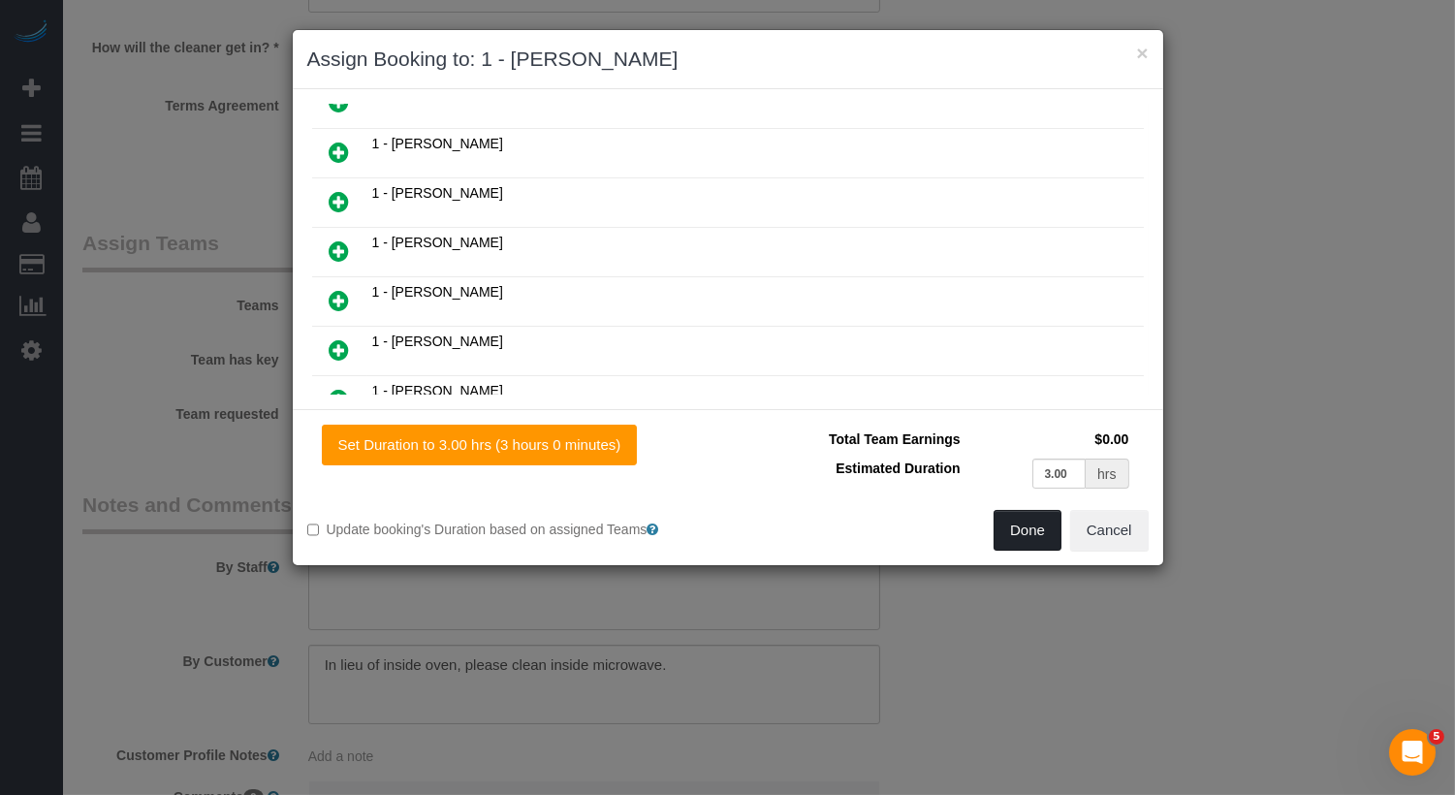
click at [1046, 533] on button "Done" at bounding box center [1028, 530] width 68 height 41
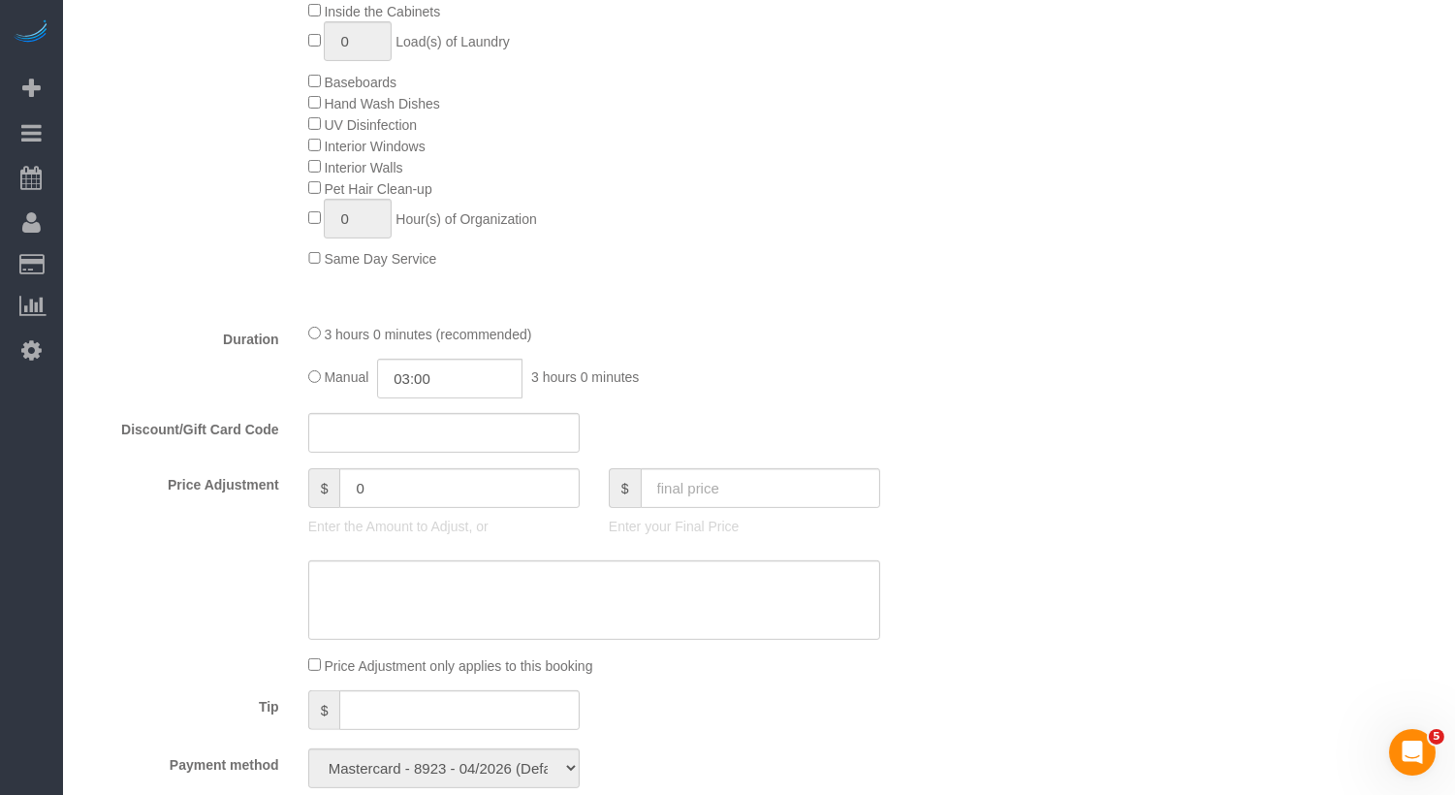
scroll to position [0, 0]
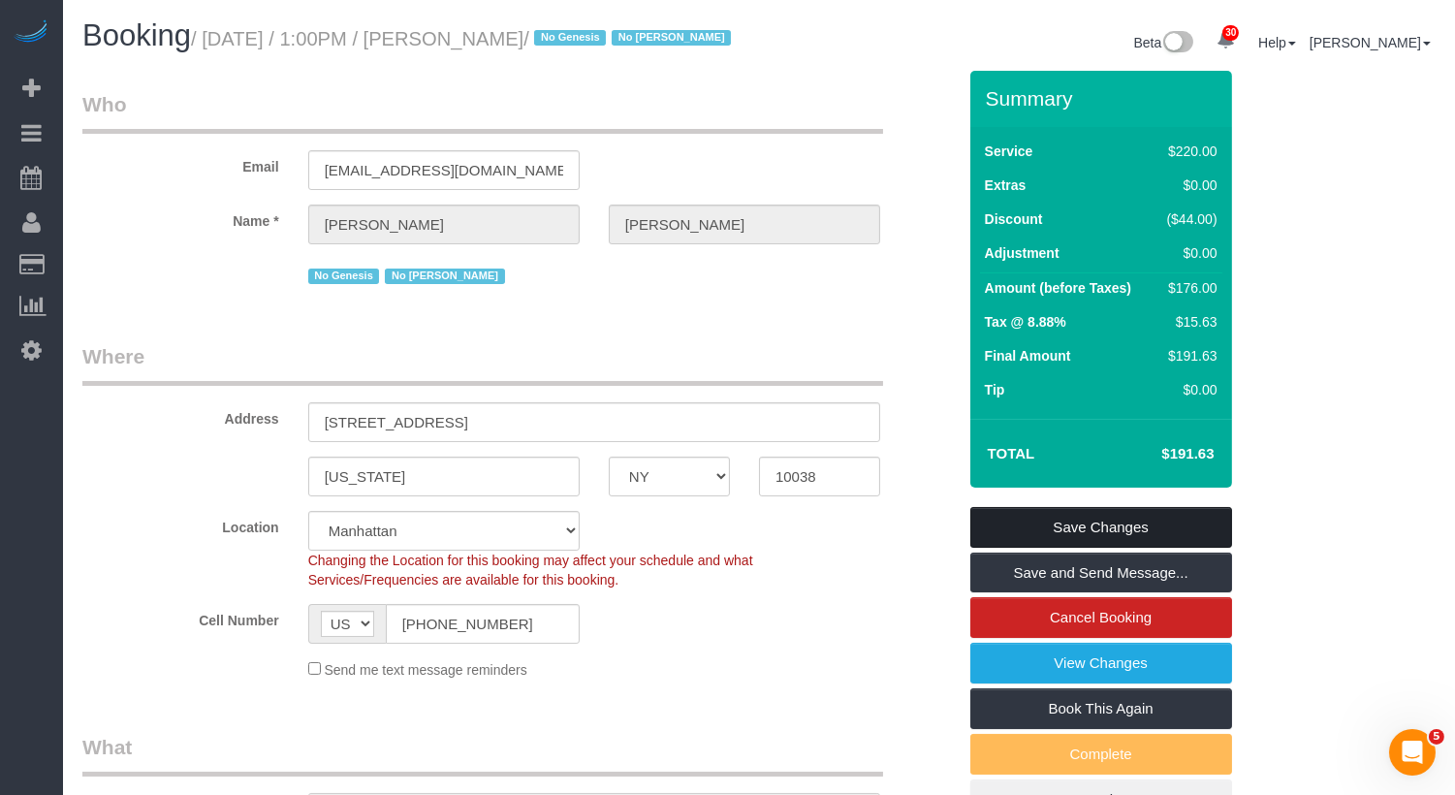
click at [1113, 548] on link "Save Changes" at bounding box center [1102, 527] width 262 height 41
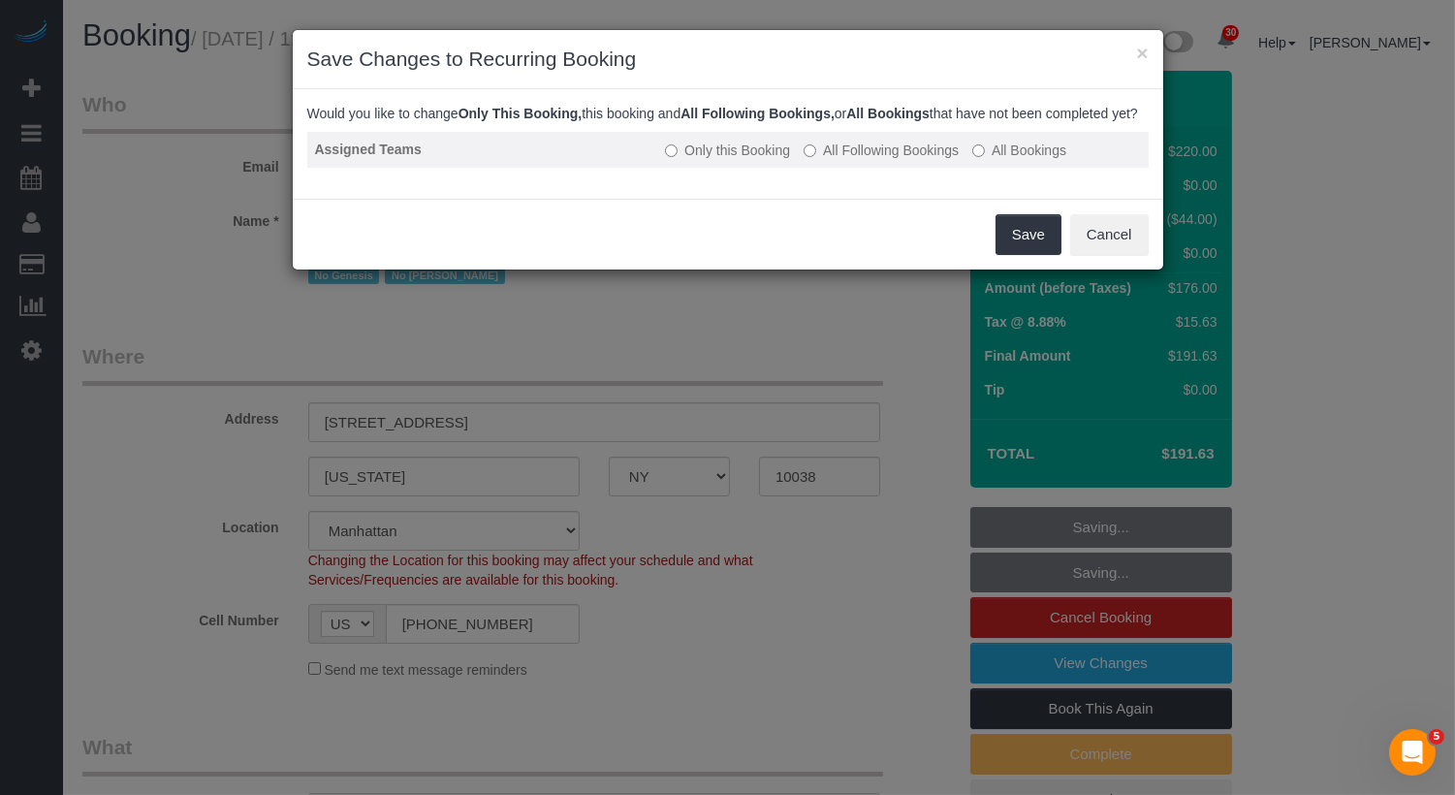
click at [830, 160] on label "All Following Bookings" at bounding box center [881, 150] width 155 height 19
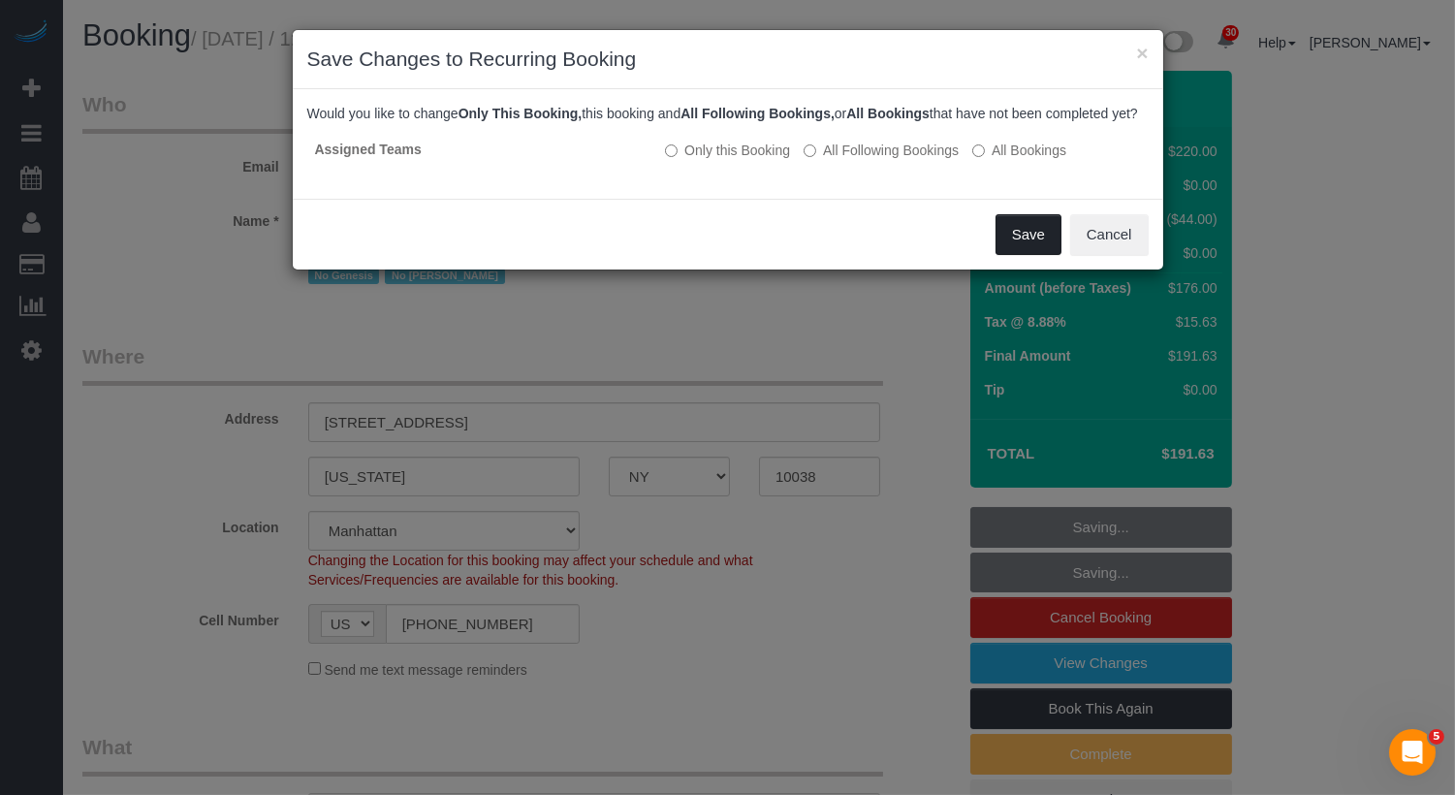
click at [1036, 248] on button "Save" at bounding box center [1029, 234] width 66 height 41
